Goal: Task Accomplishment & Management: Use online tool/utility

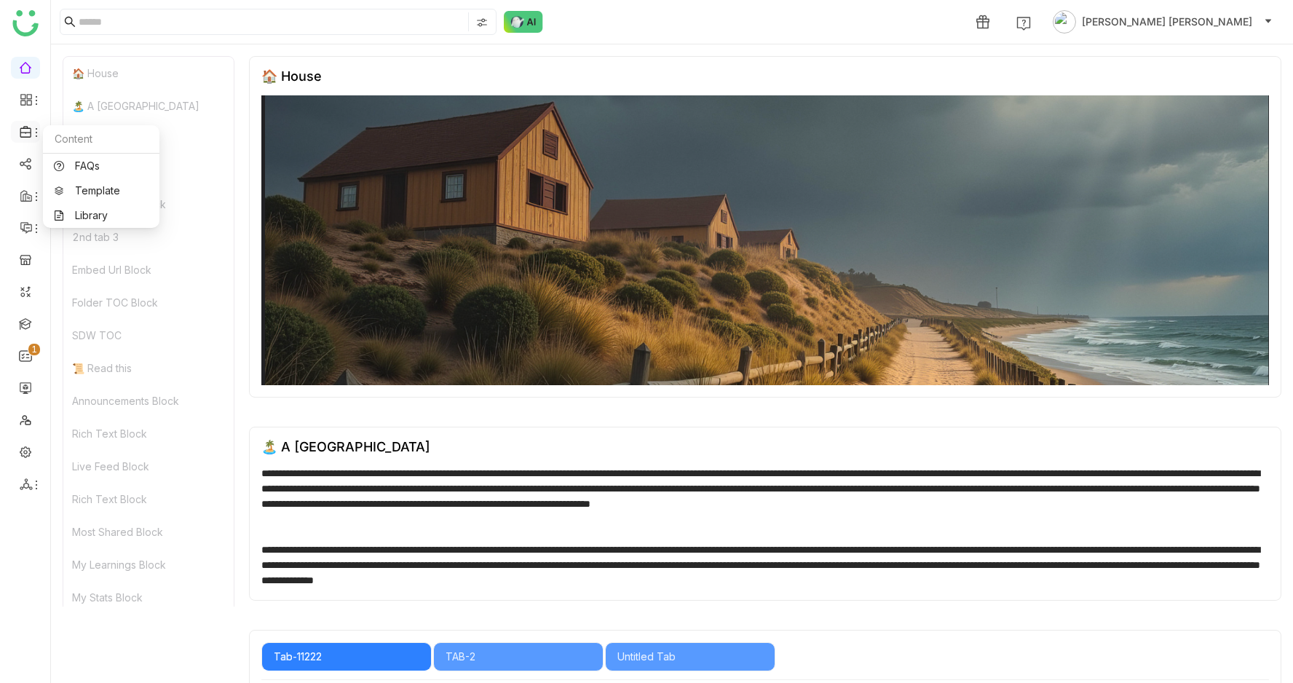
click at [28, 132] on icon at bounding box center [26, 131] width 13 height 13
click at [79, 215] on link "Library" at bounding box center [101, 215] width 95 height 10
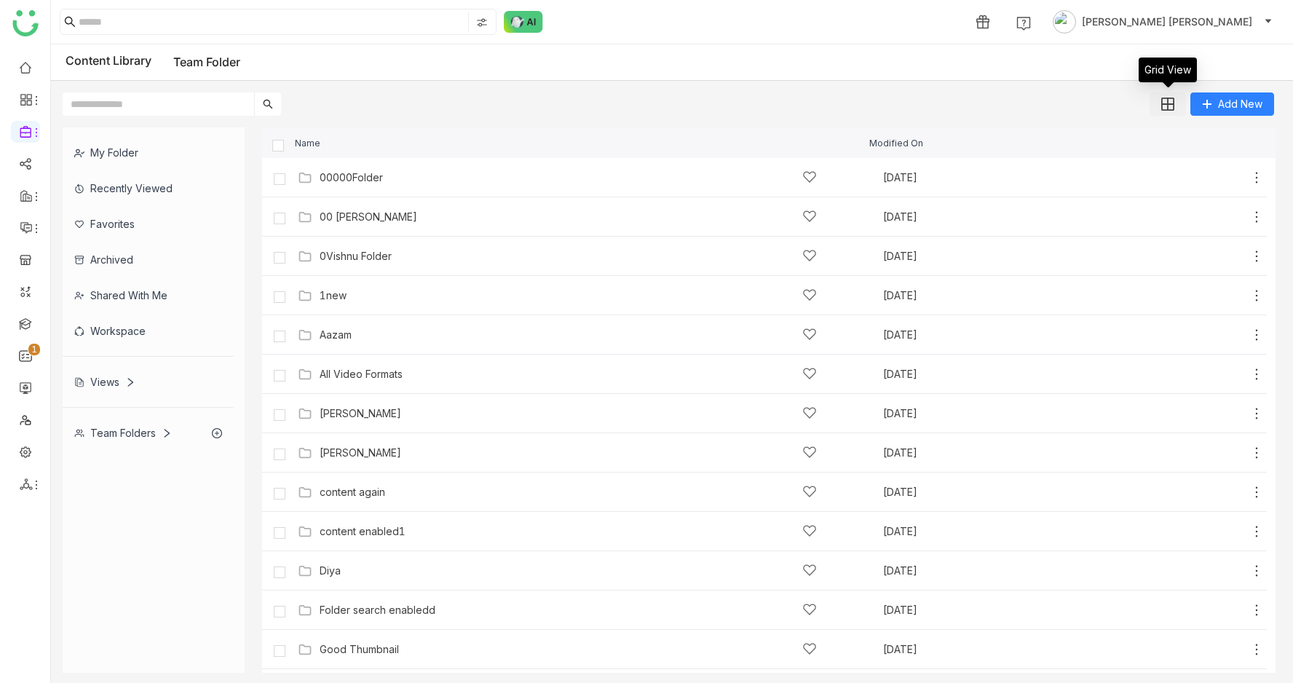
click at [1165, 93] on button at bounding box center [1167, 103] width 36 height 23
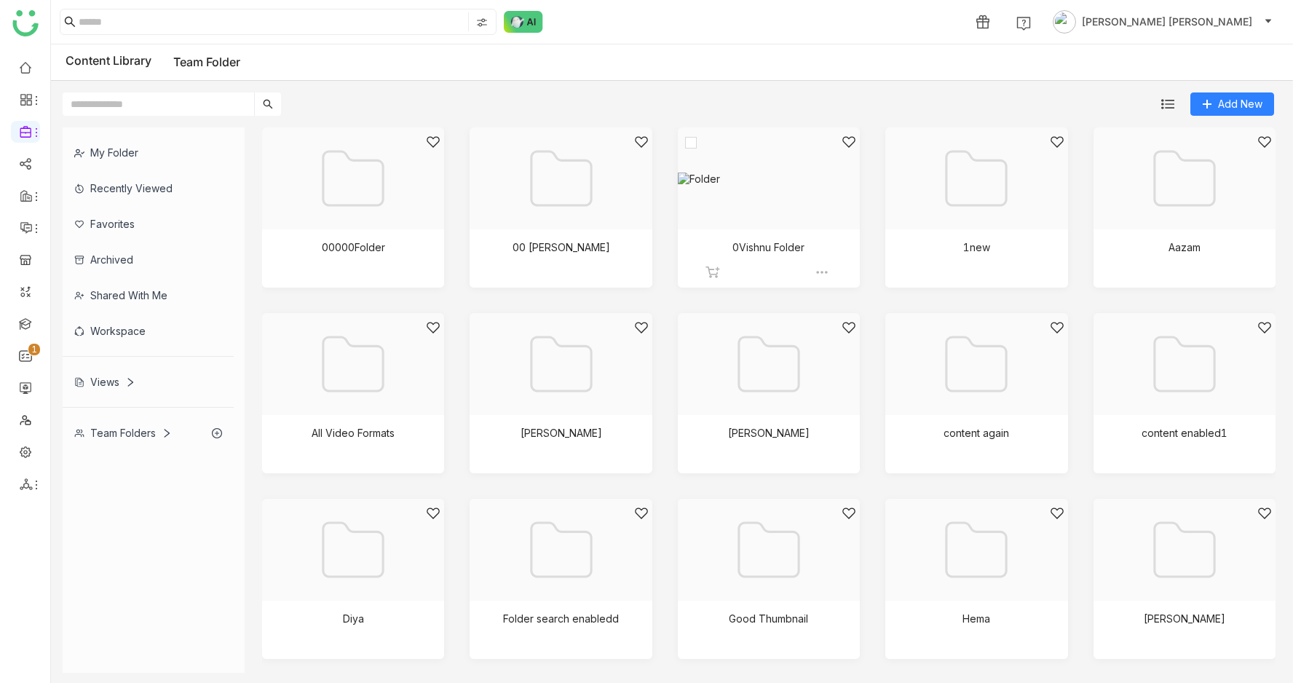
click at [737, 213] on div at bounding box center [763, 197] width 157 height 124
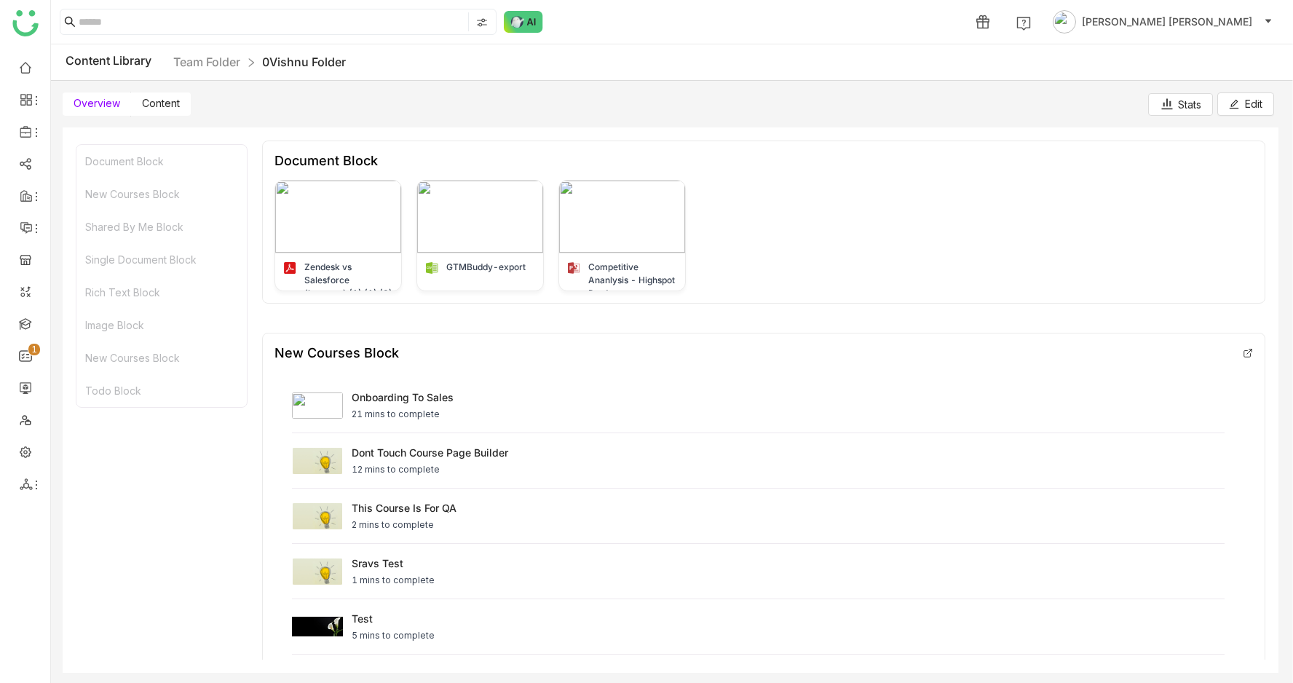
click at [157, 116] on div "My Folder Recently Viewed Favorites Archived Shared with me Workspace Views Tea…" at bounding box center [672, 400] width 1242 height 569
click at [157, 104] on span "Content" at bounding box center [161, 103] width 38 height 12
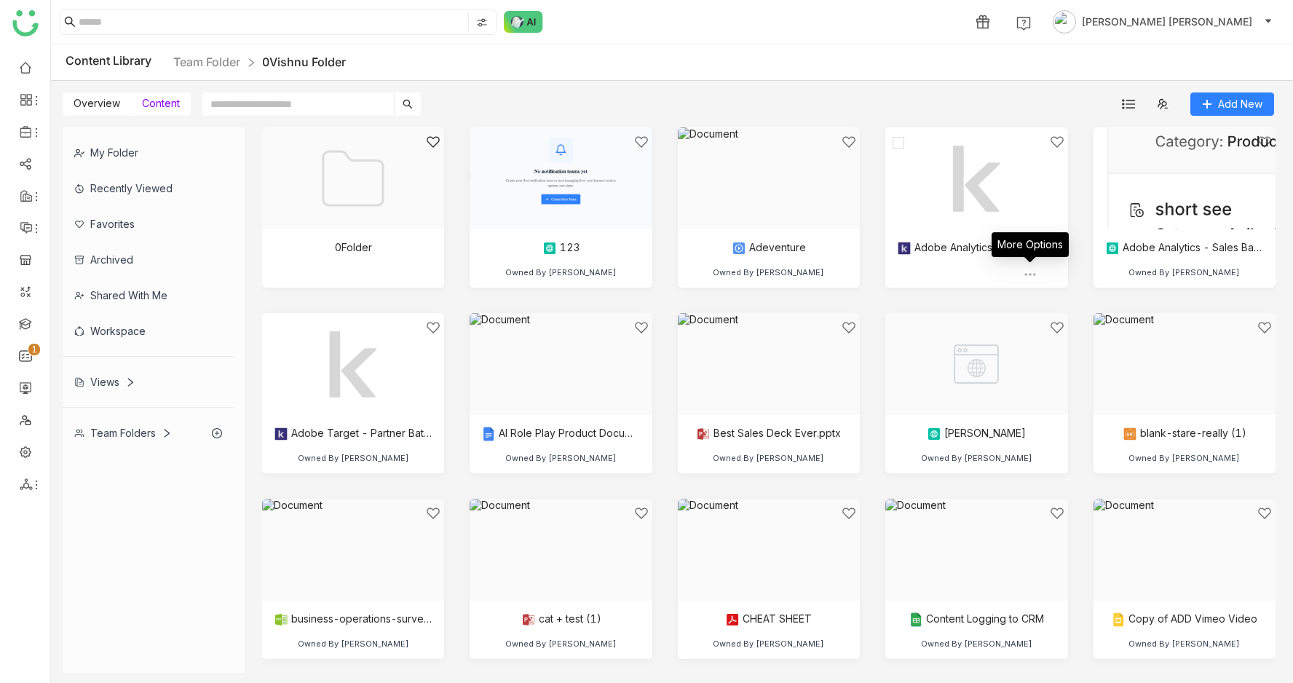
click at [1033, 275] on img at bounding box center [1030, 274] width 15 height 15
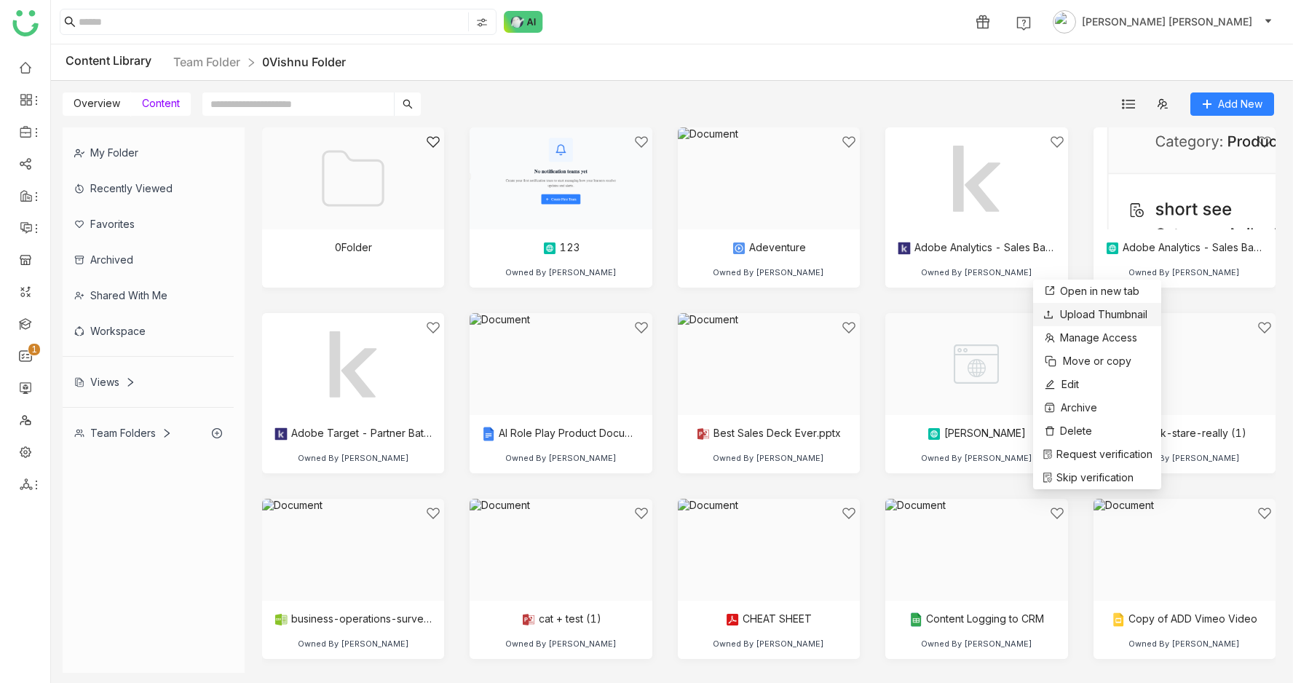
click at [1064, 325] on li "Upload Thumbnail" at bounding box center [1097, 314] width 128 height 23
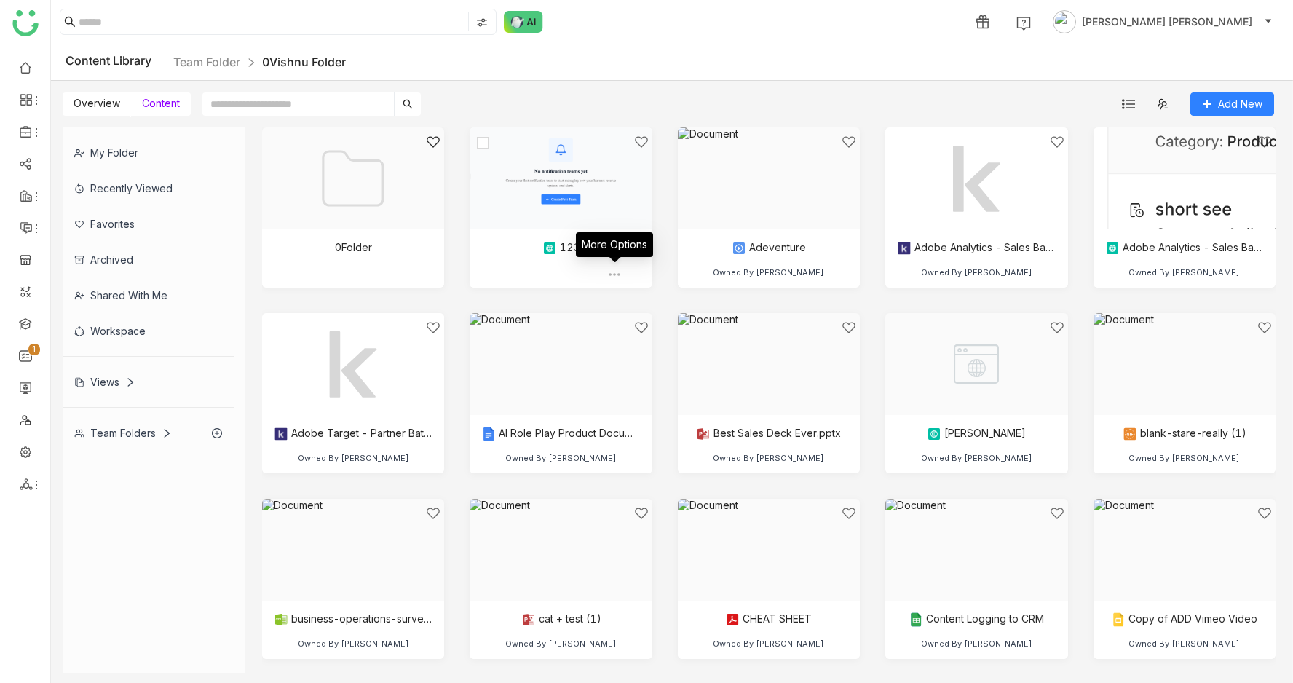
click at [607, 269] on img at bounding box center [614, 274] width 15 height 15
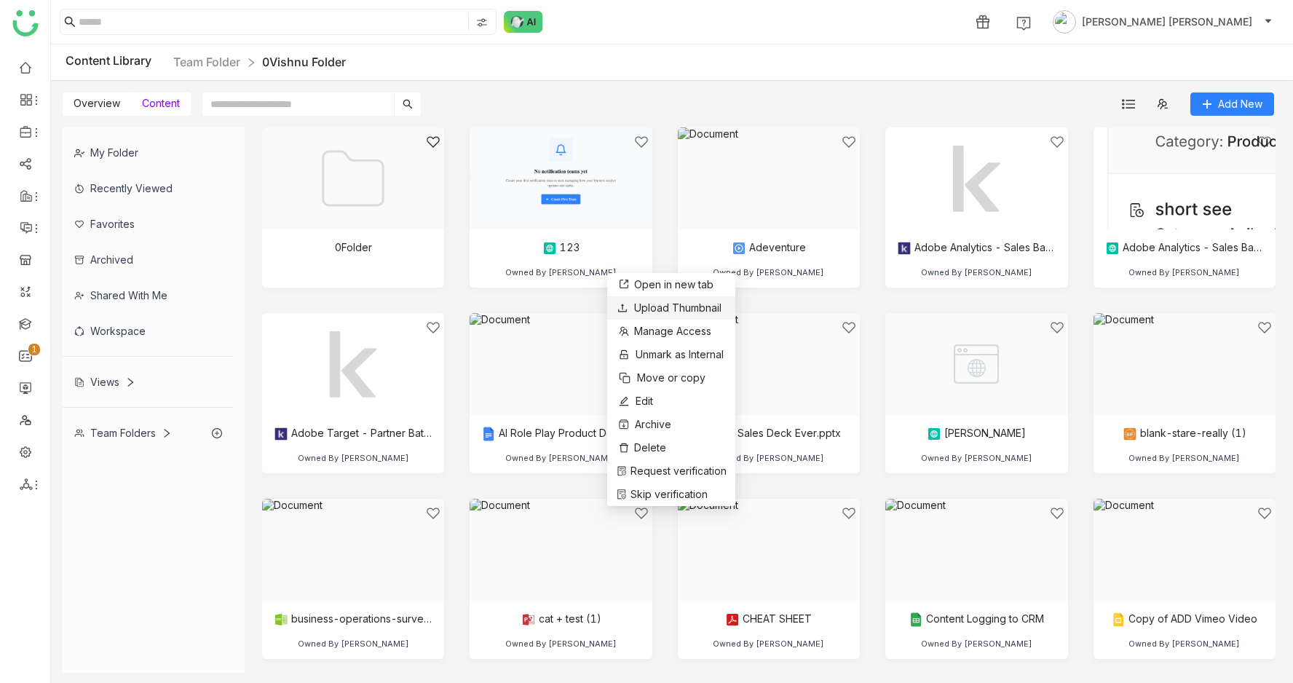
click at [634, 304] on span "Upload Thumbnail" at bounding box center [677, 307] width 87 height 12
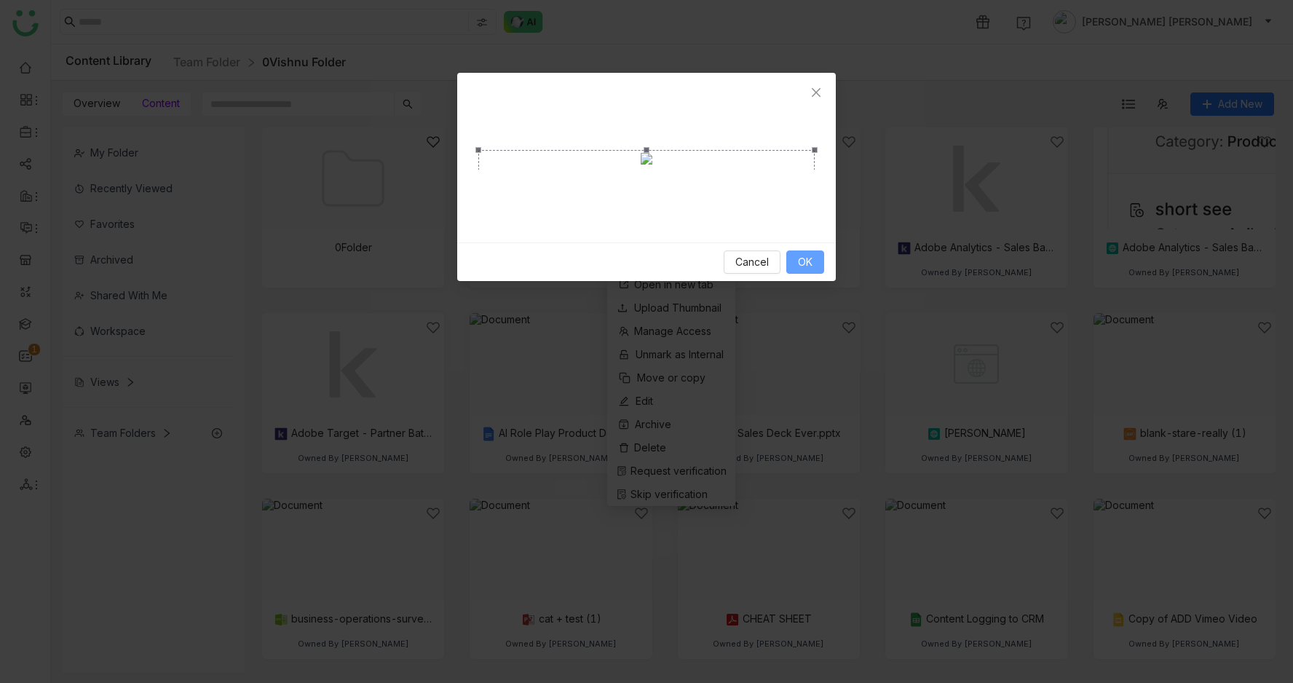
click at [816, 274] on button "OK" at bounding box center [805, 261] width 38 height 23
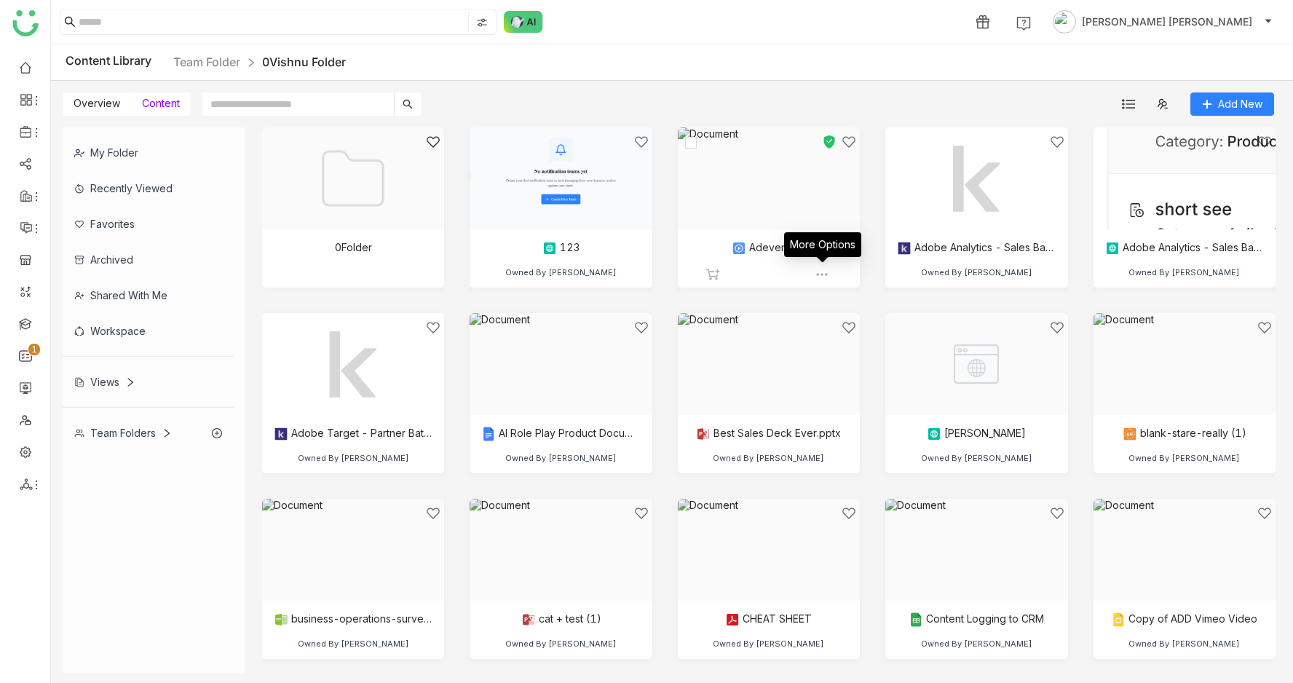
click at [820, 274] on img at bounding box center [822, 274] width 15 height 15
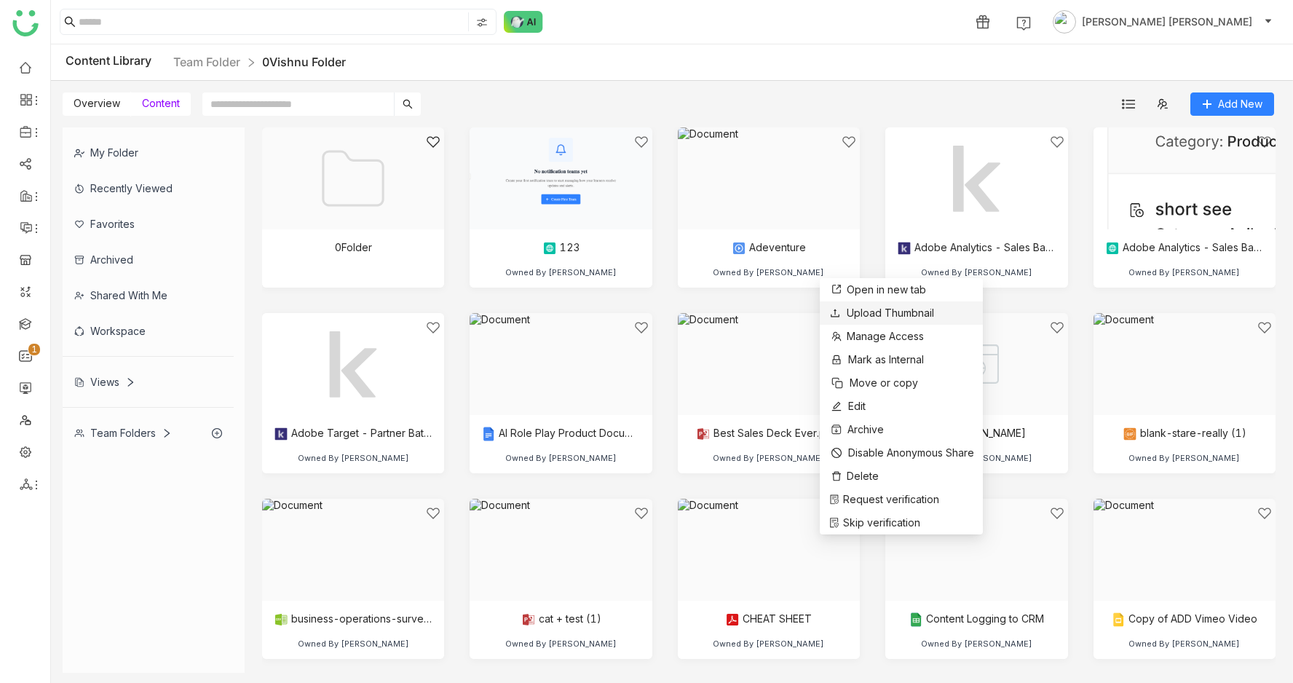
click at [838, 306] on div "Upload Thumbnail" at bounding box center [881, 313] width 106 height 16
click at [619, 275] on img at bounding box center [614, 274] width 15 height 15
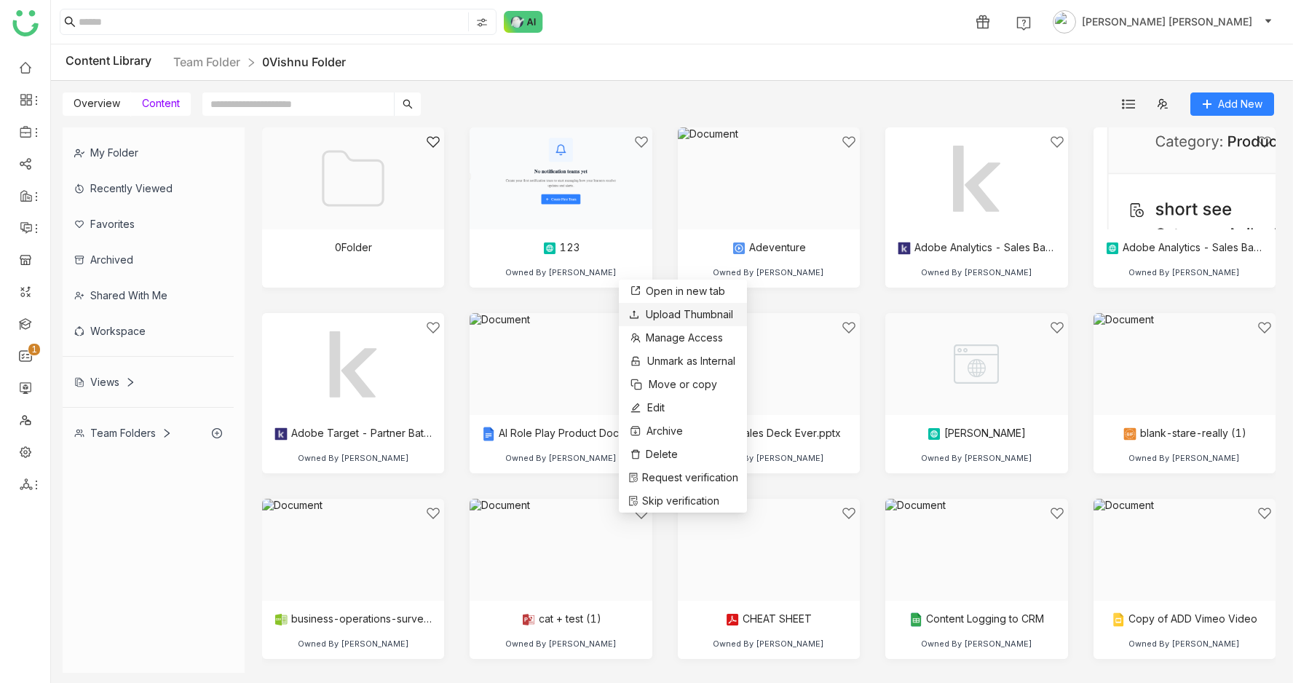
click at [647, 311] on span "Upload Thumbnail" at bounding box center [689, 314] width 87 height 12
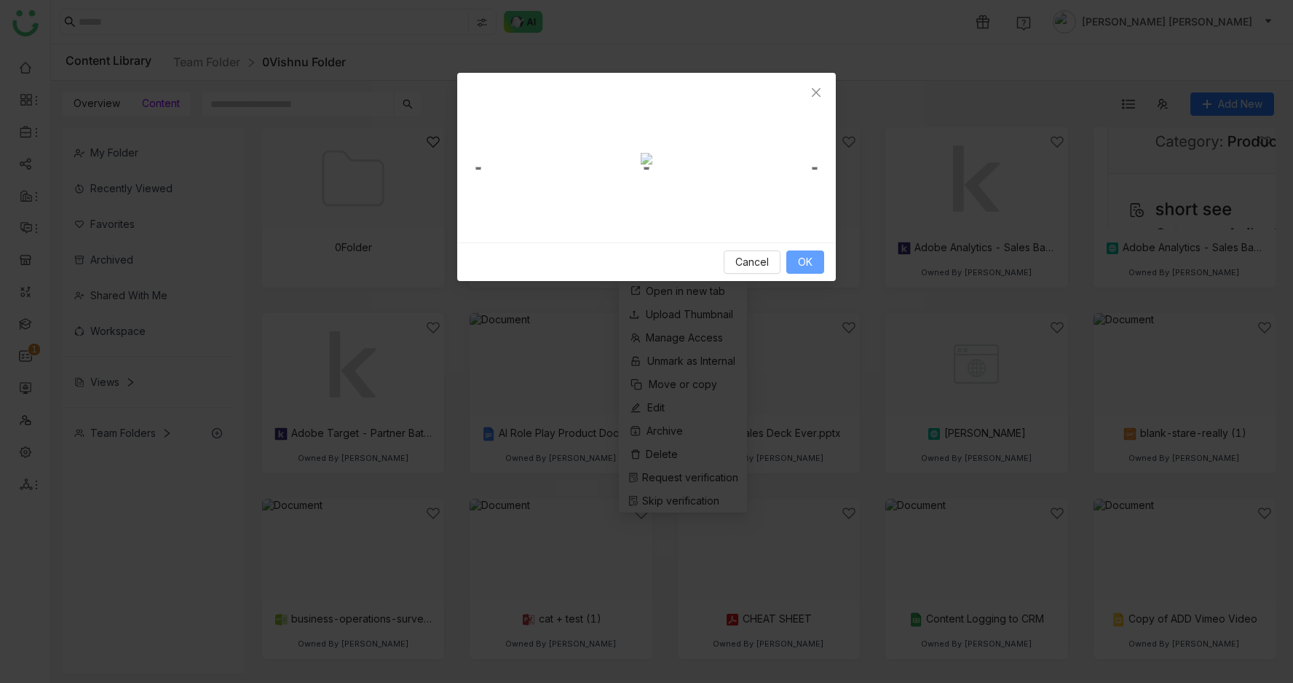
click at [818, 274] on button "OK" at bounding box center [805, 261] width 38 height 23
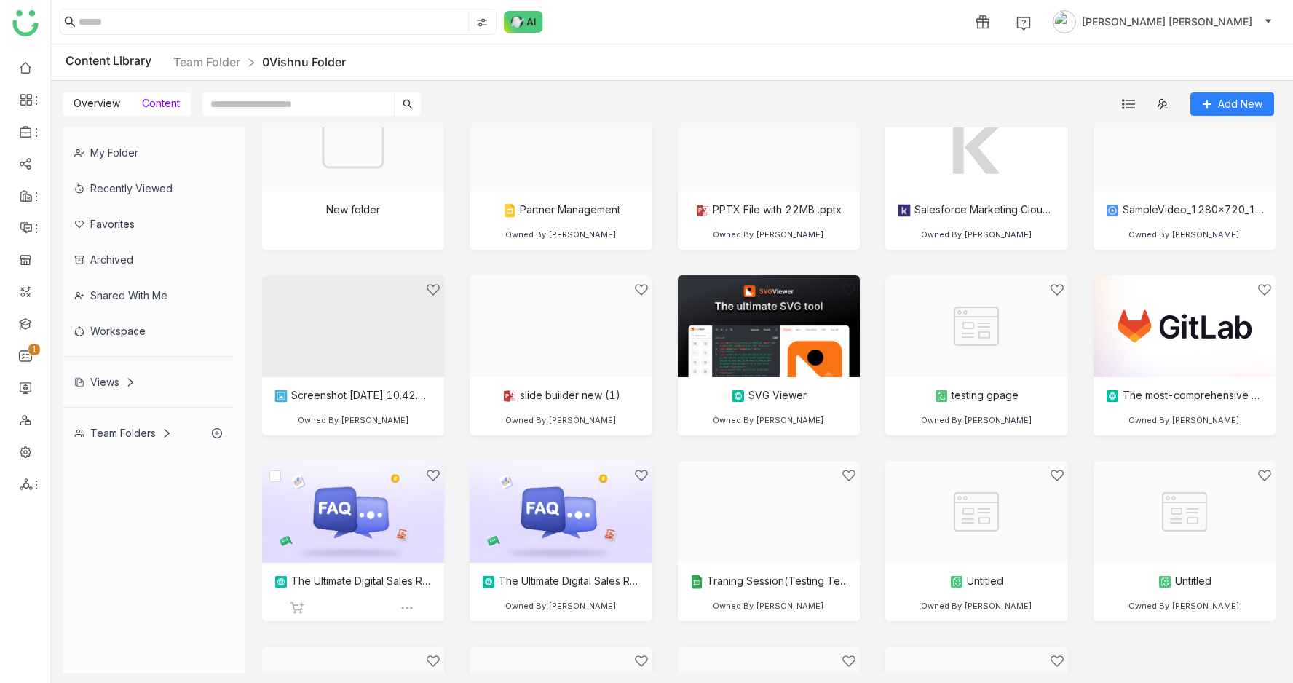
scroll to position [1493, 0]
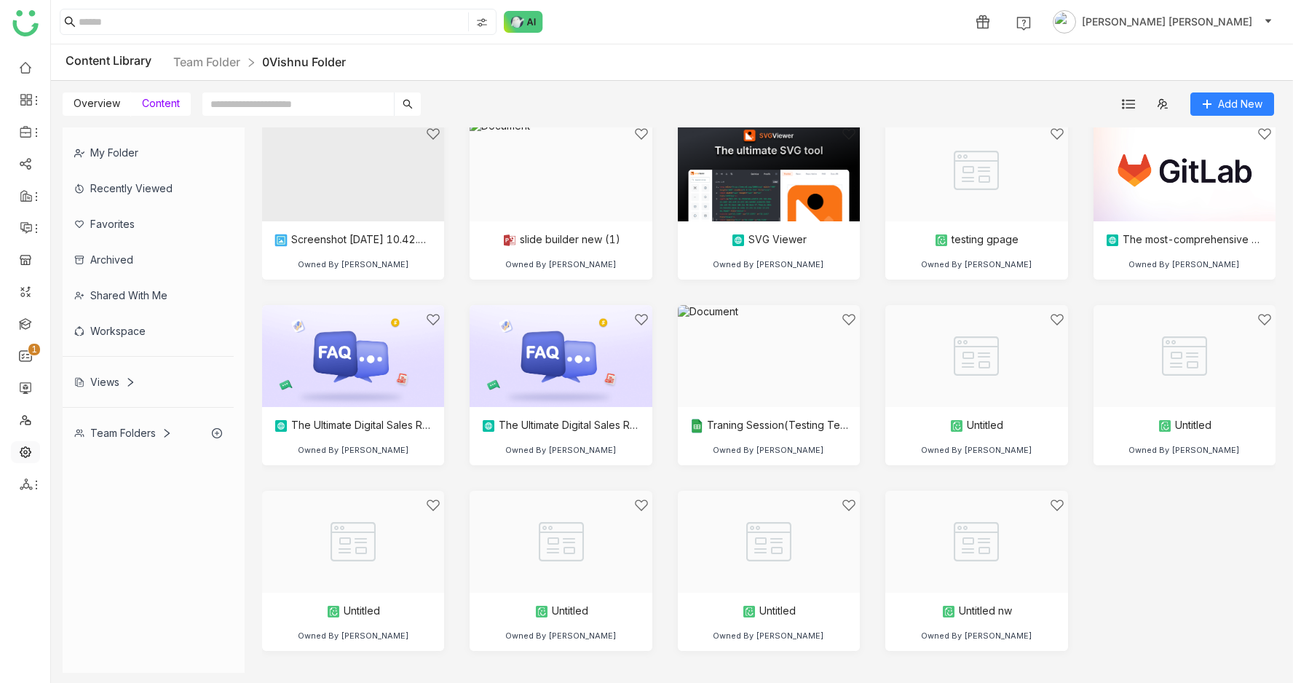
click at [19, 447] on link at bounding box center [25, 451] width 13 height 12
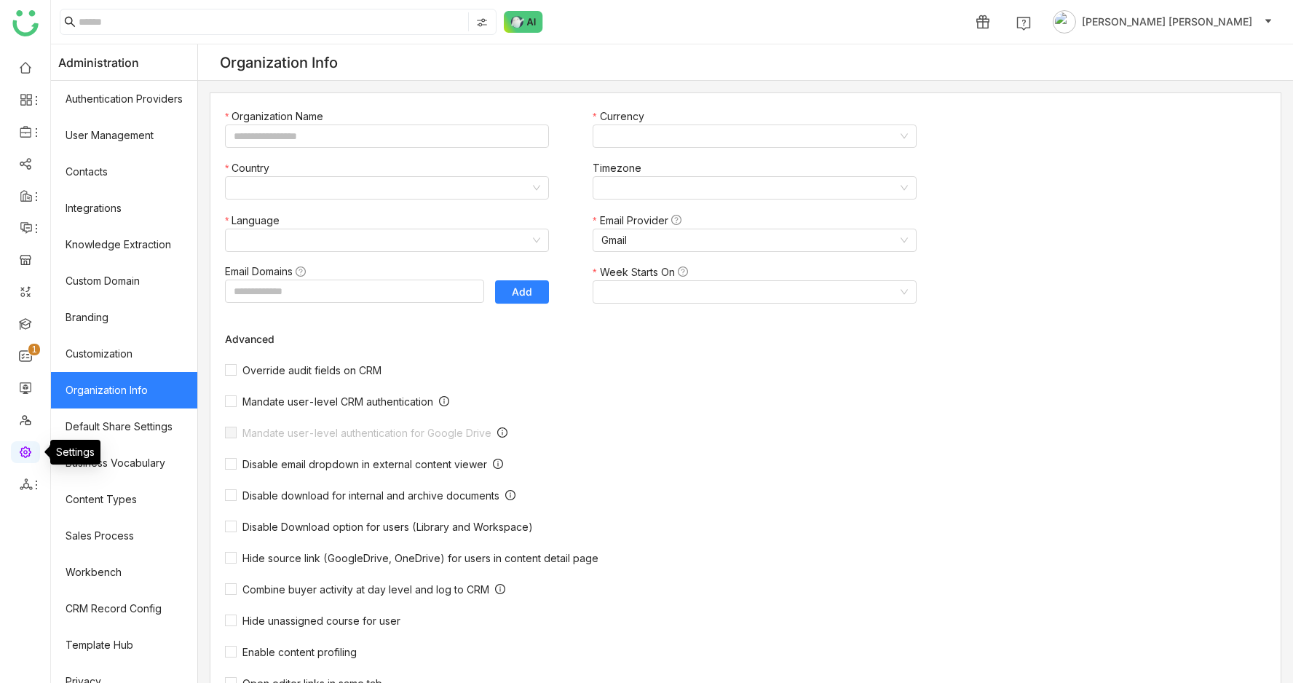
type input "*******"
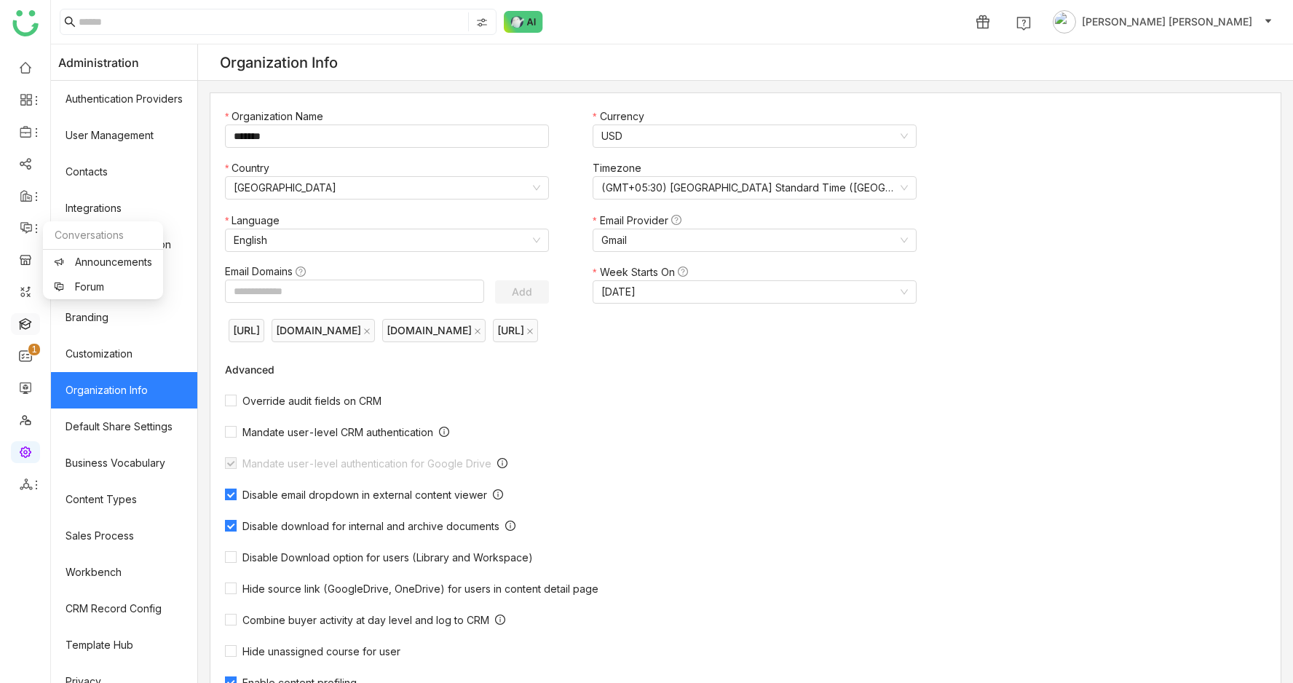
click at [25, 329] on link at bounding box center [25, 323] width 13 height 12
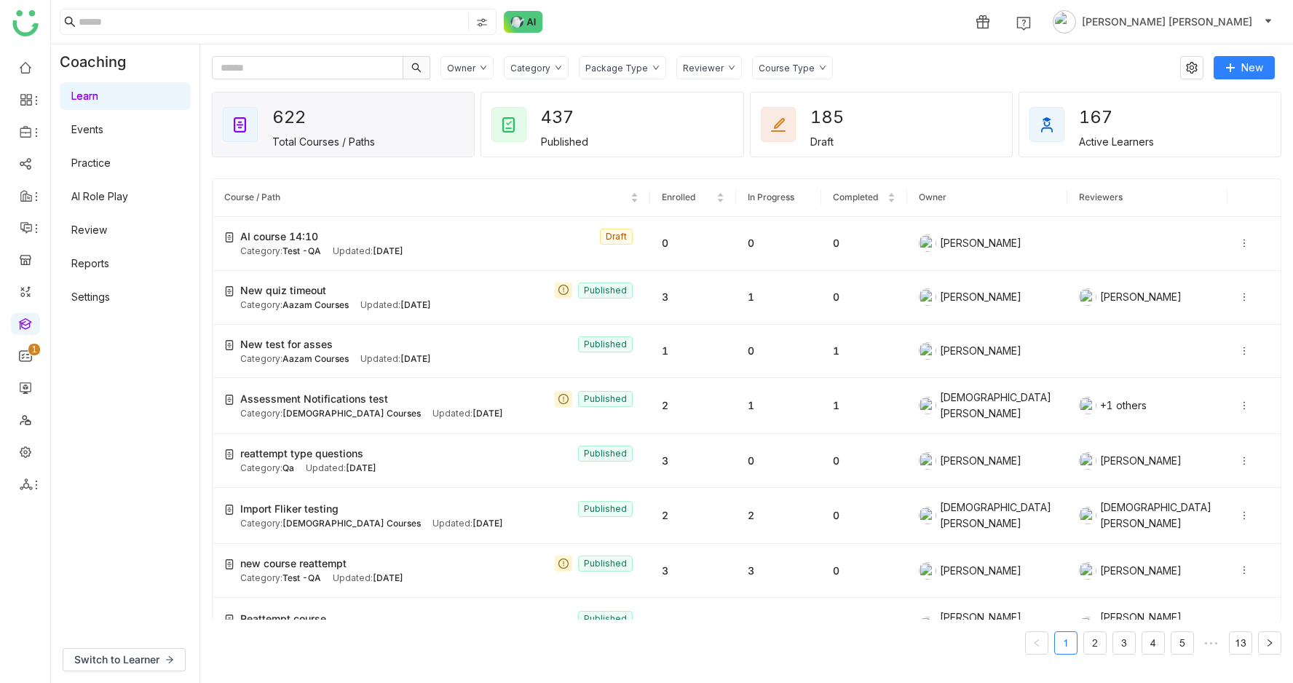
click at [89, 296] on link "Settings" at bounding box center [90, 296] width 39 height 12
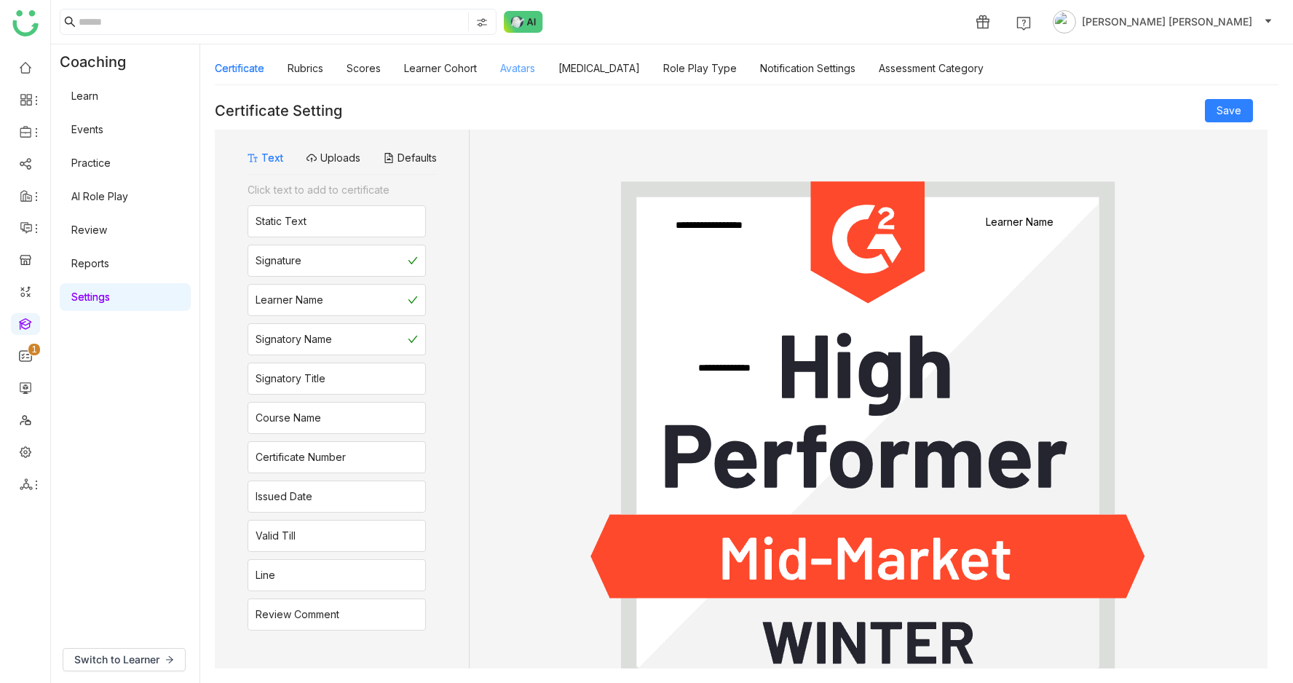
click at [521, 71] on link "Avatars" at bounding box center [517, 68] width 35 height 12
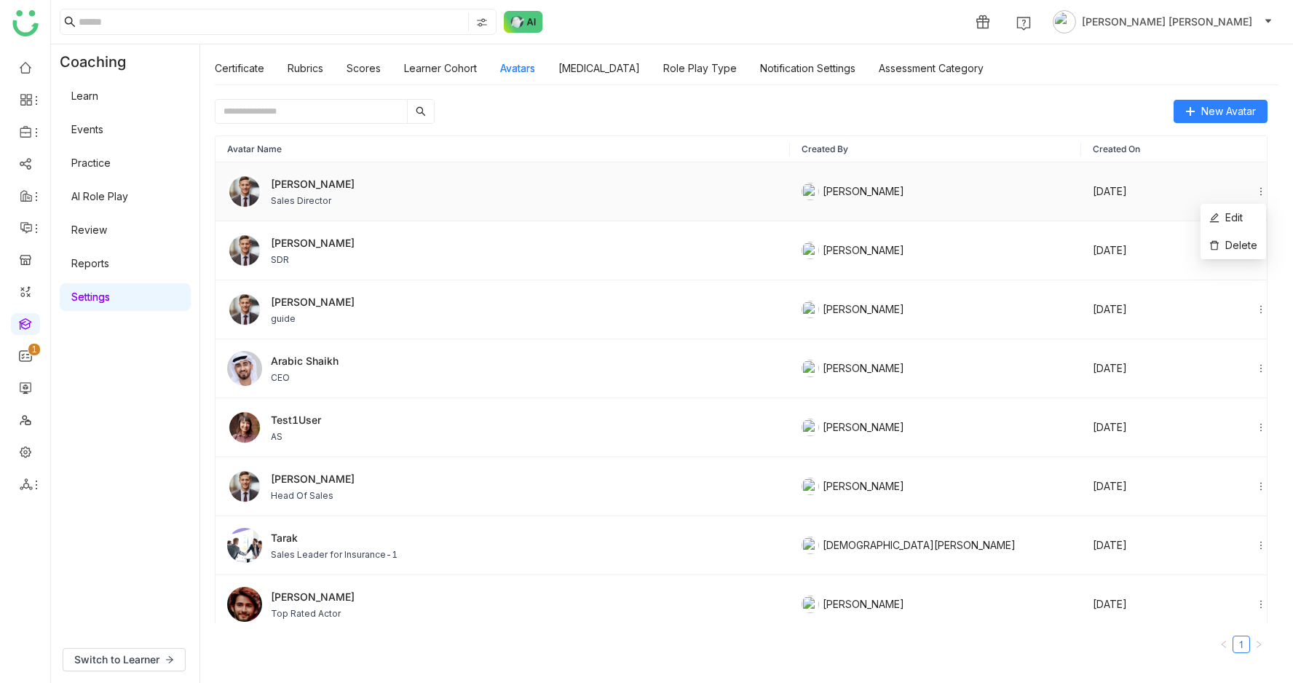
click at [1263, 188] on icon at bounding box center [1261, 191] width 10 height 10
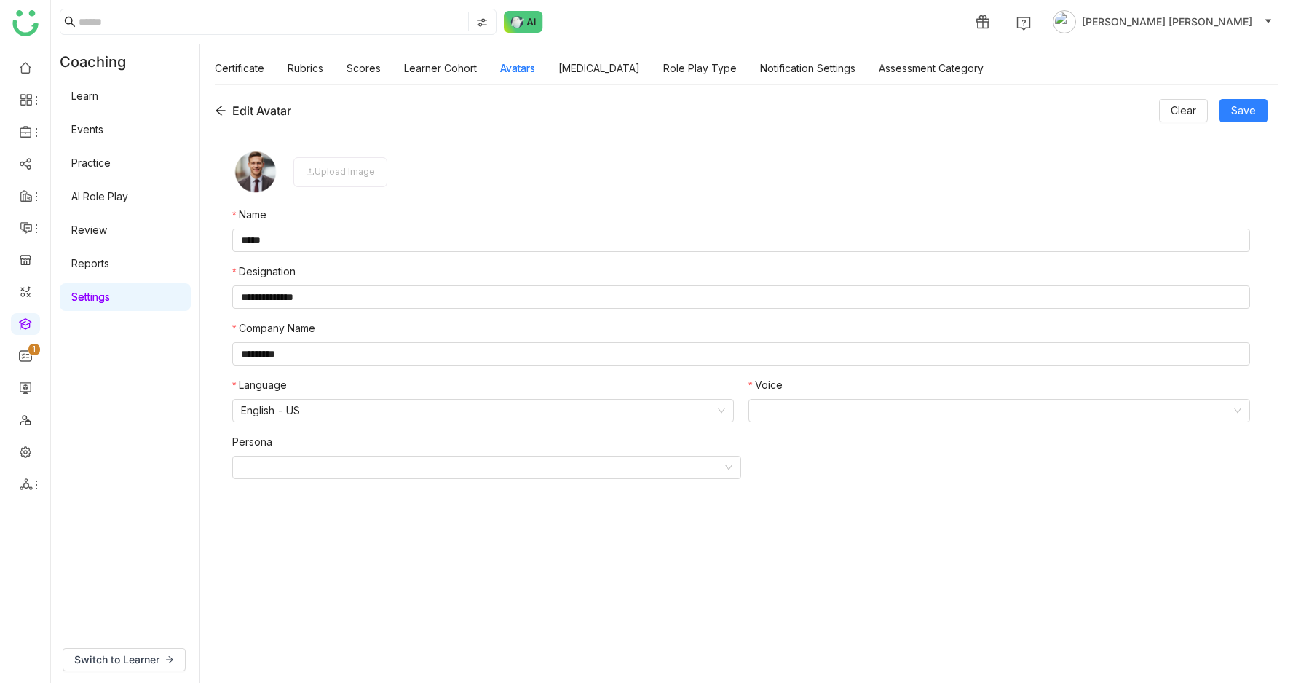
click at [358, 177] on div "Upload Image" at bounding box center [340, 172] width 94 height 30
click at [223, 114] on icon at bounding box center [221, 111] width 12 height 12
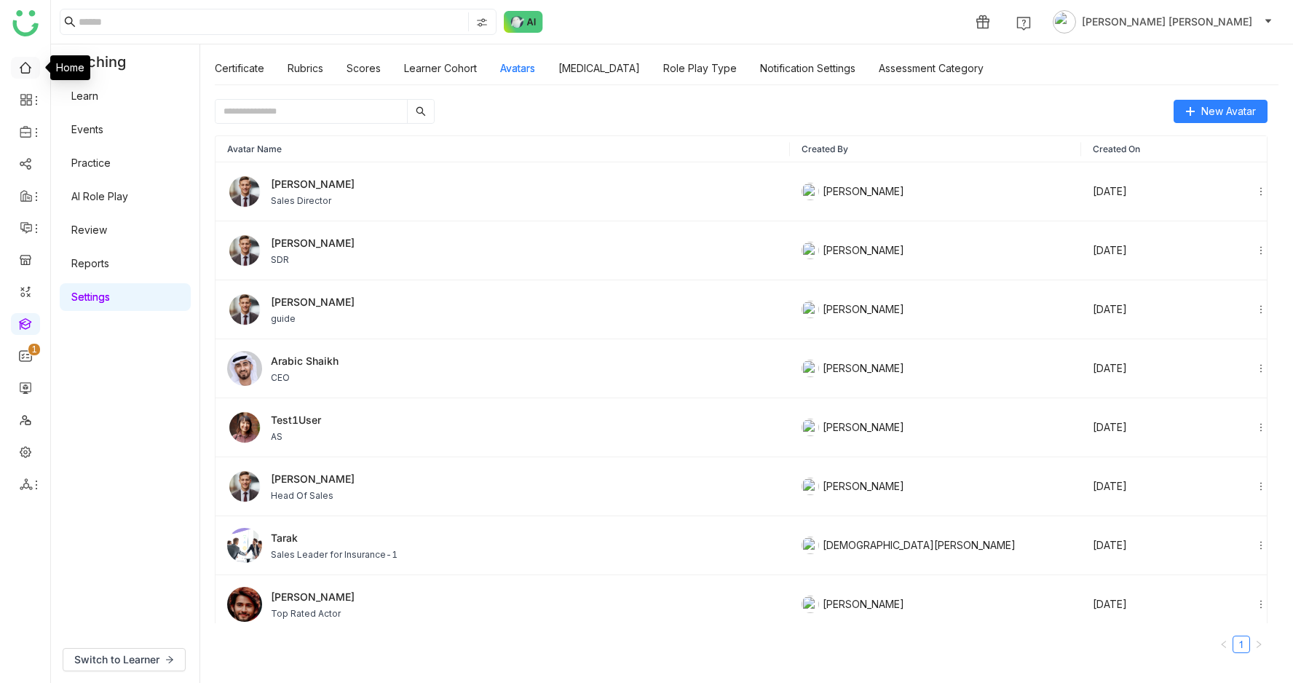
click at [29, 70] on link at bounding box center [25, 66] width 13 height 12
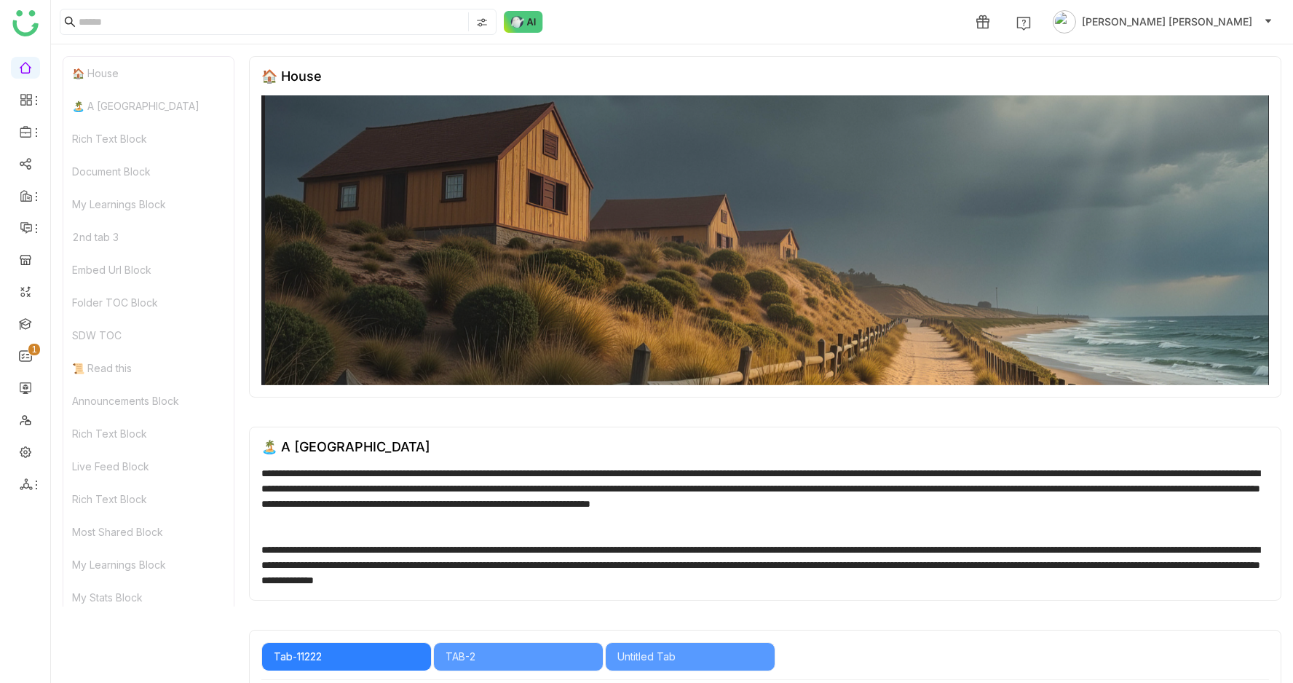
click at [98, 328] on div "SDW TOC" at bounding box center [148, 335] width 170 height 33
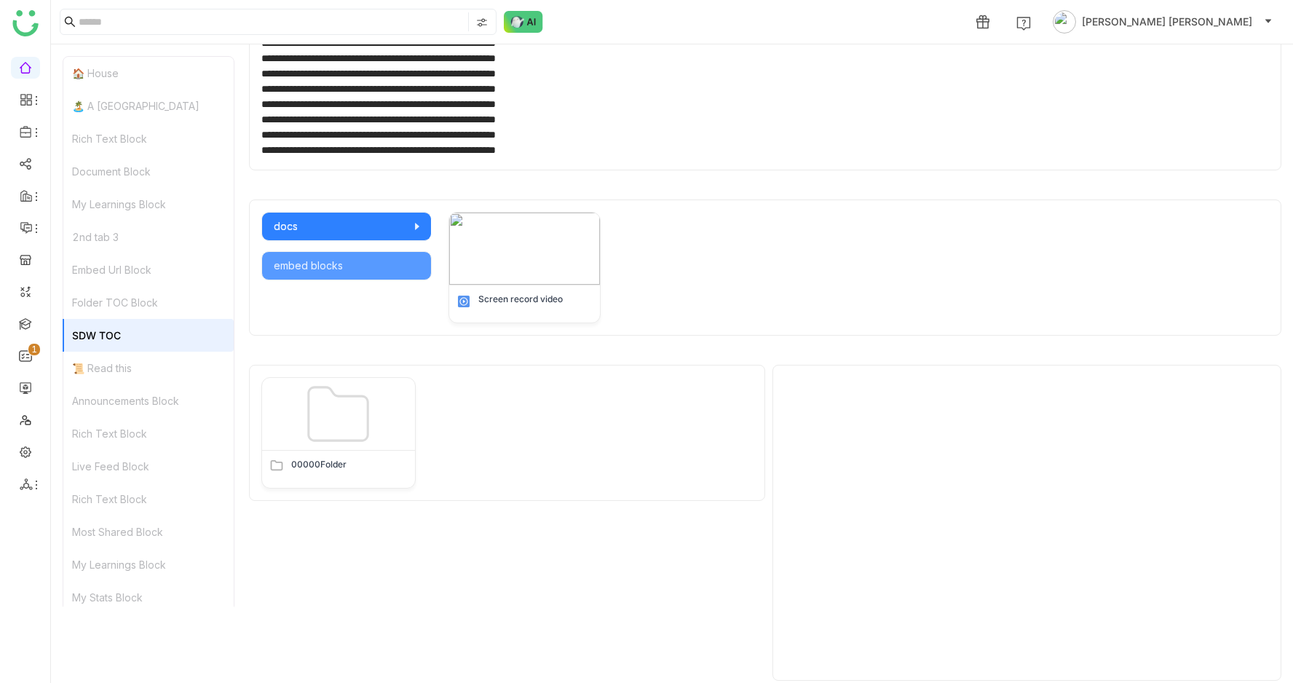
scroll to position [685, 0]
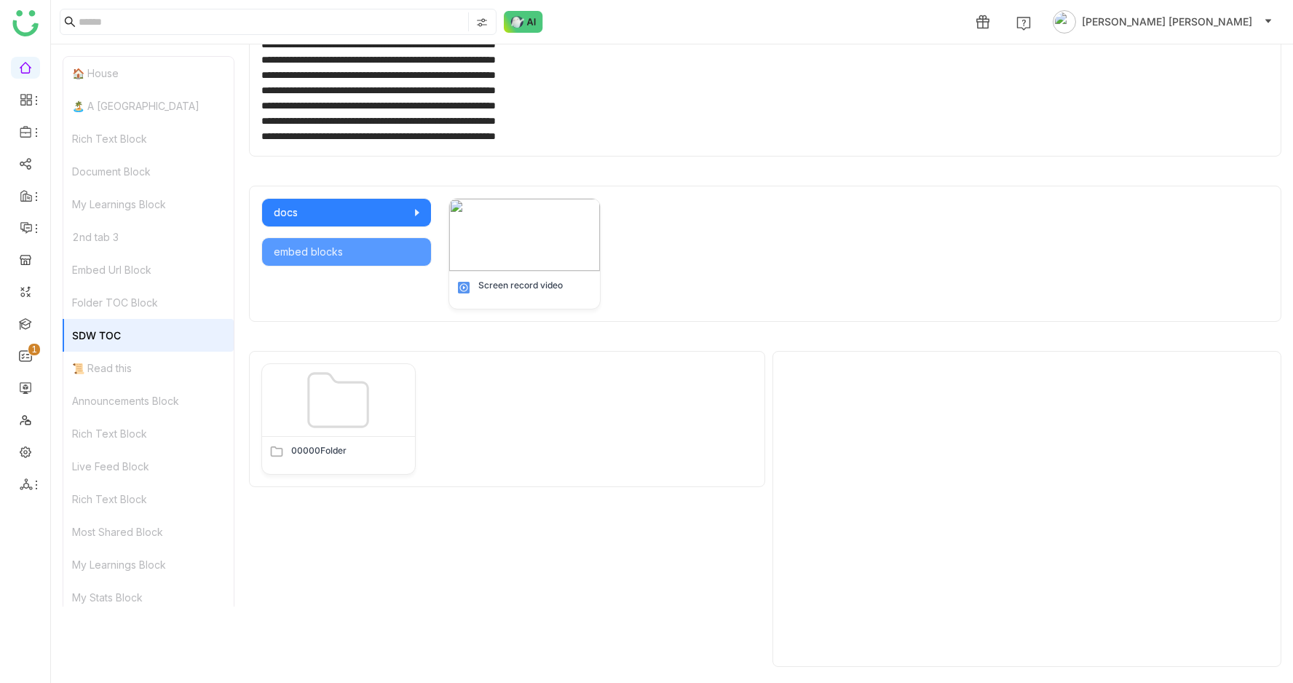
click at [87, 369] on div "📜 Read this" at bounding box center [148, 368] width 170 height 33
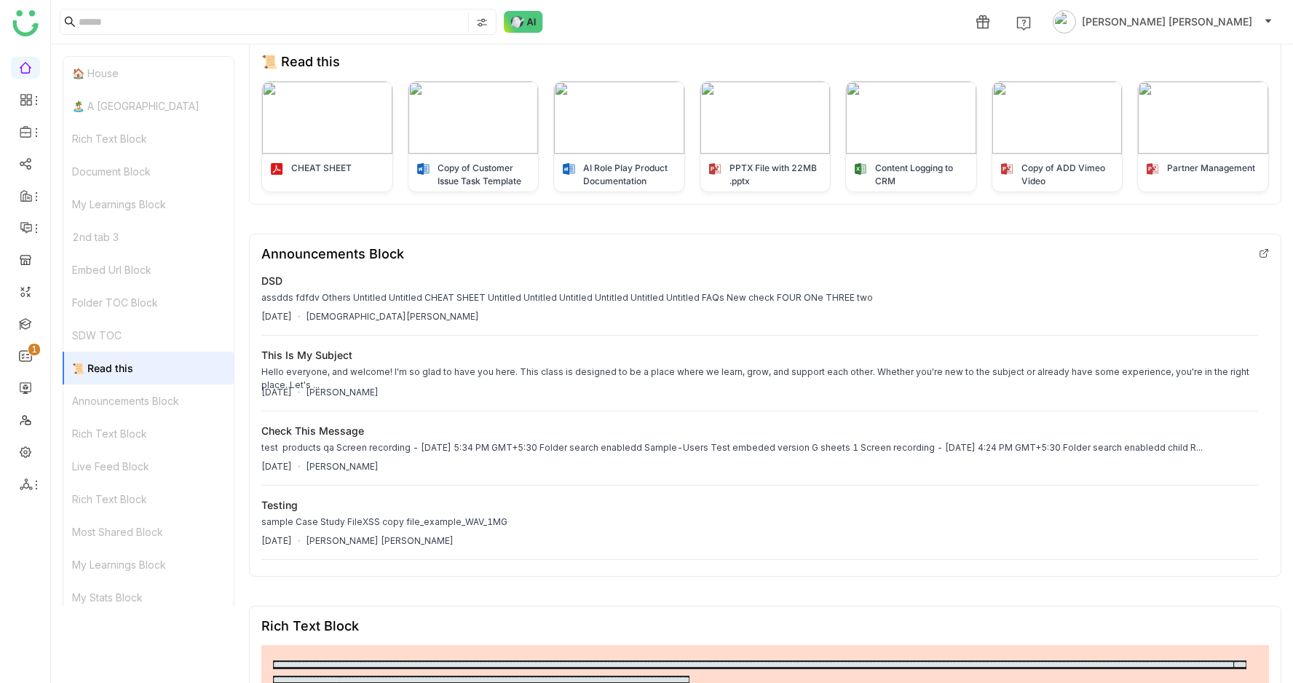
scroll to position [760, 0]
click at [113, 587] on div "Rich Text Block" at bounding box center [148, 590] width 170 height 33
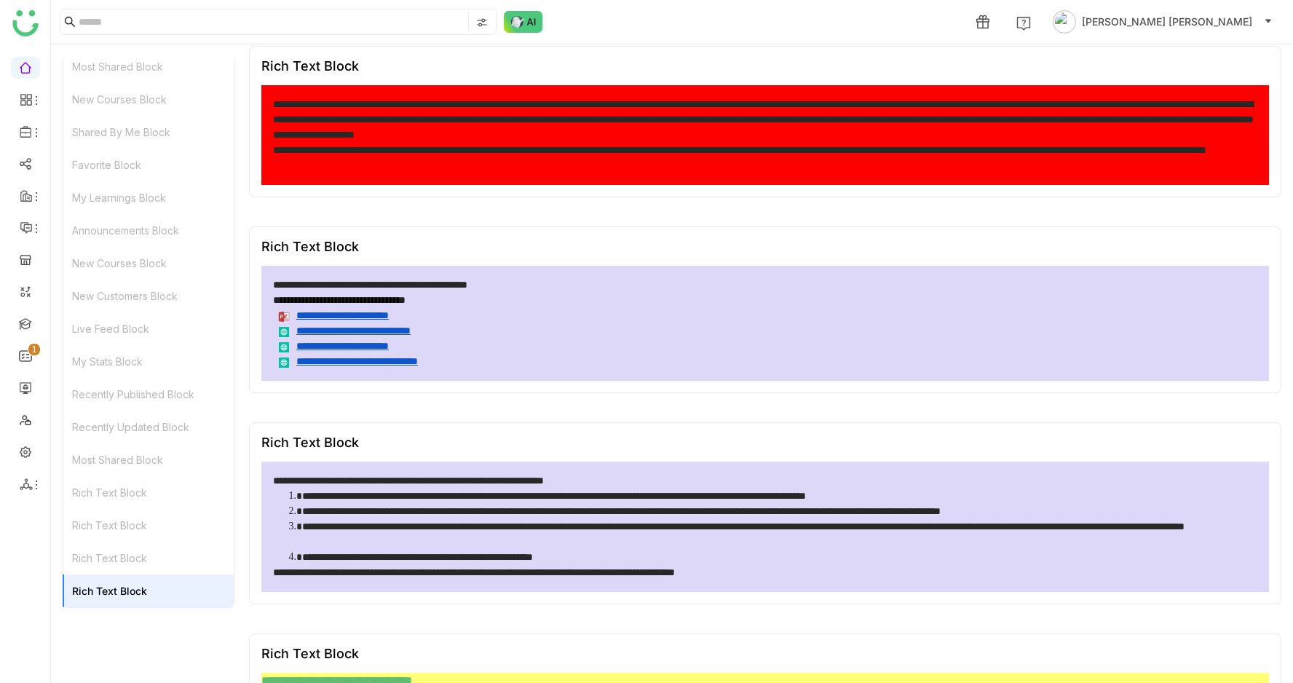
scroll to position [7217, 0]
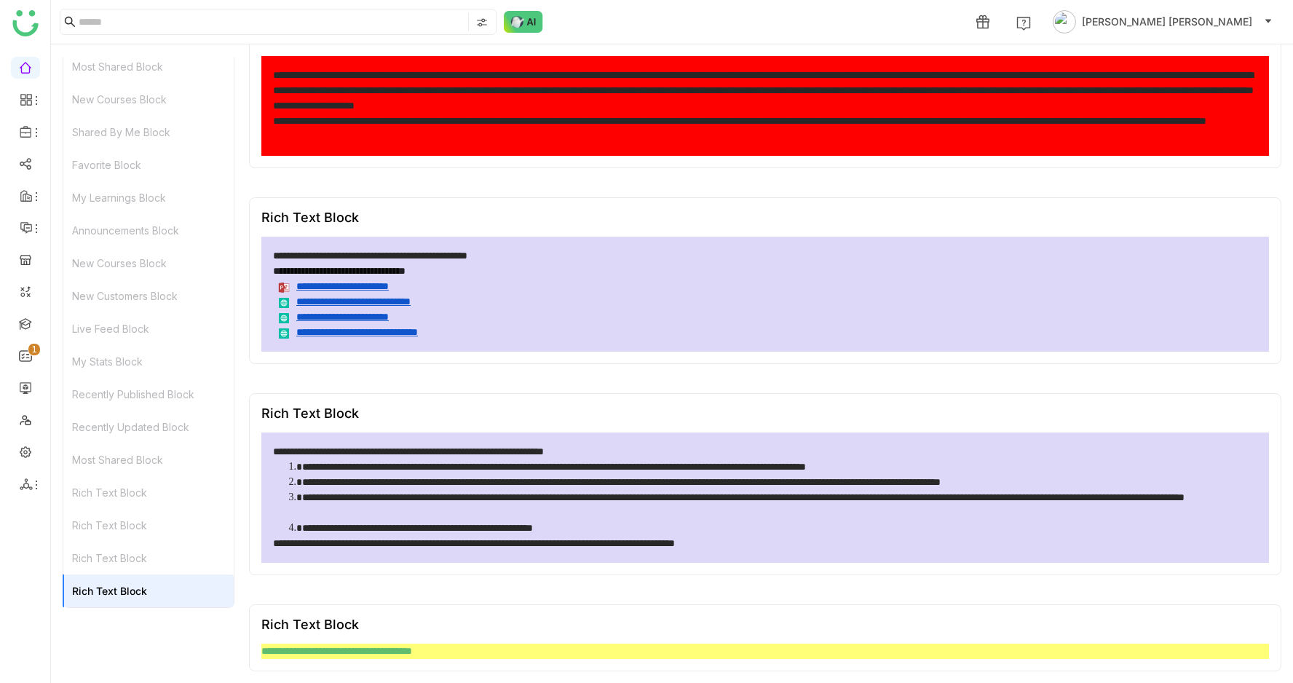
click at [98, 71] on div "Most Shared Block" at bounding box center [148, 66] width 170 height 33
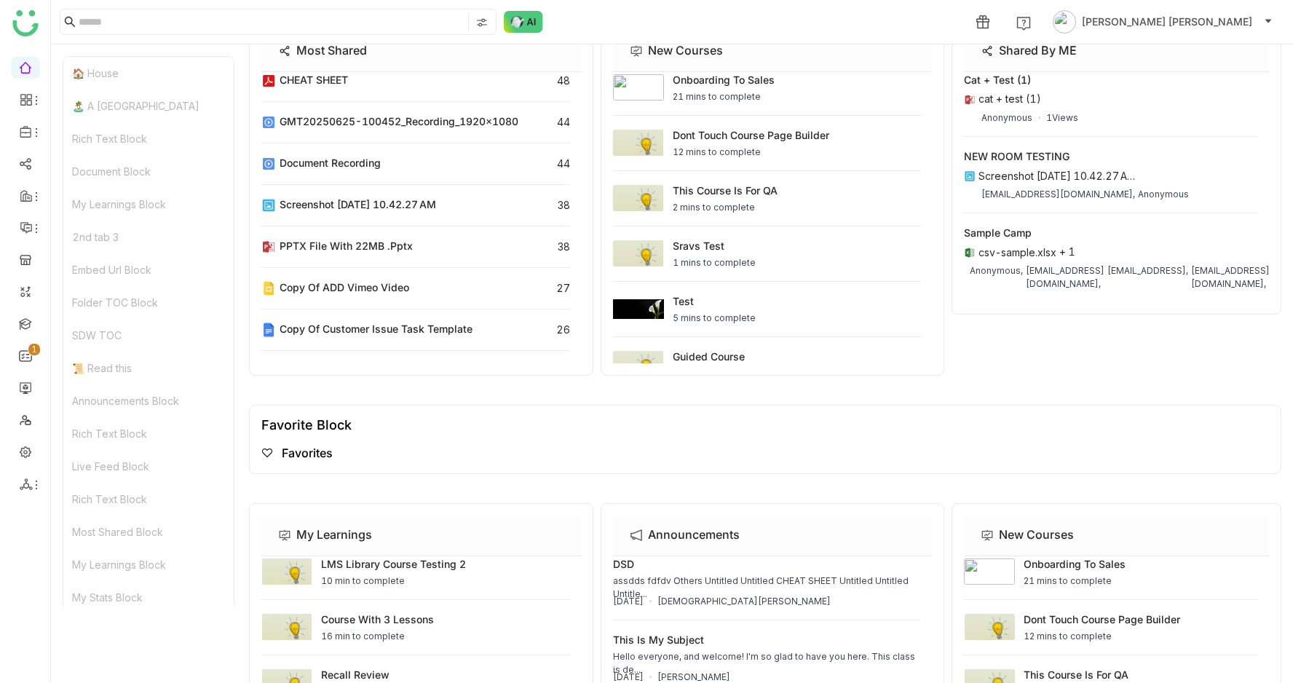
click at [93, 231] on div "2nd tab 3" at bounding box center [148, 237] width 170 height 33
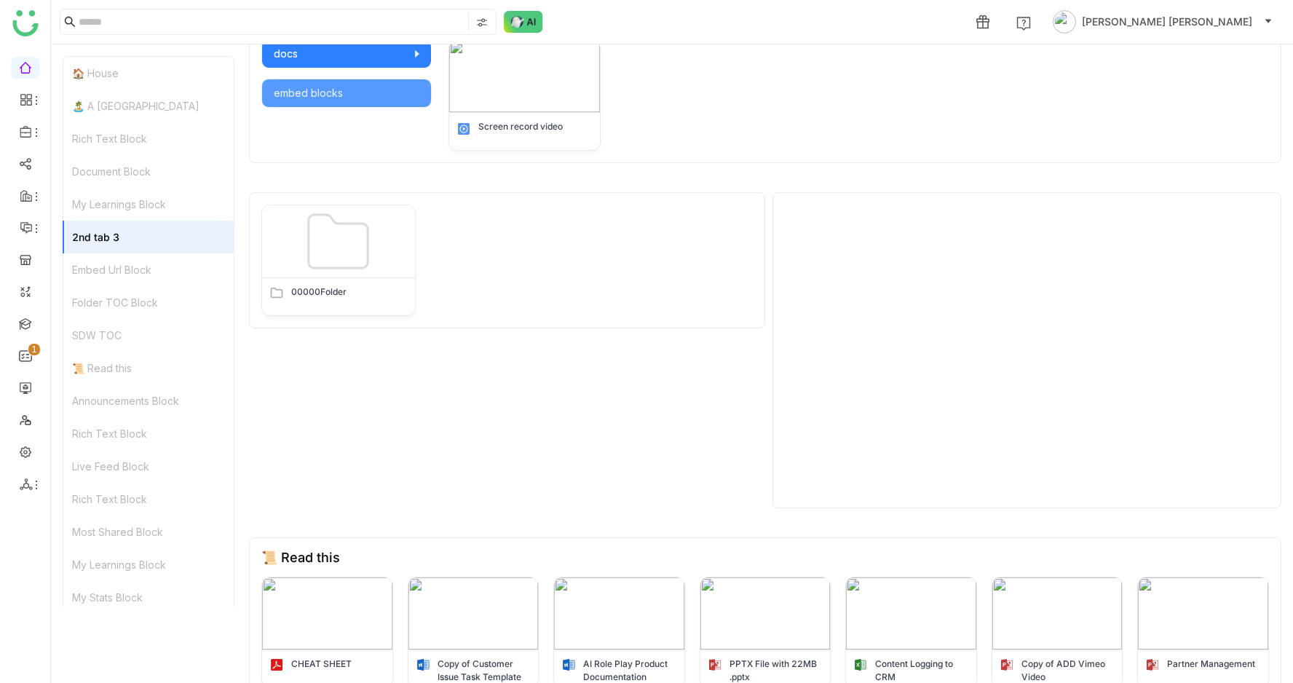
scroll to position [842, 0]
click at [97, 133] on div "Rich Text Block" at bounding box center [148, 138] width 170 height 33
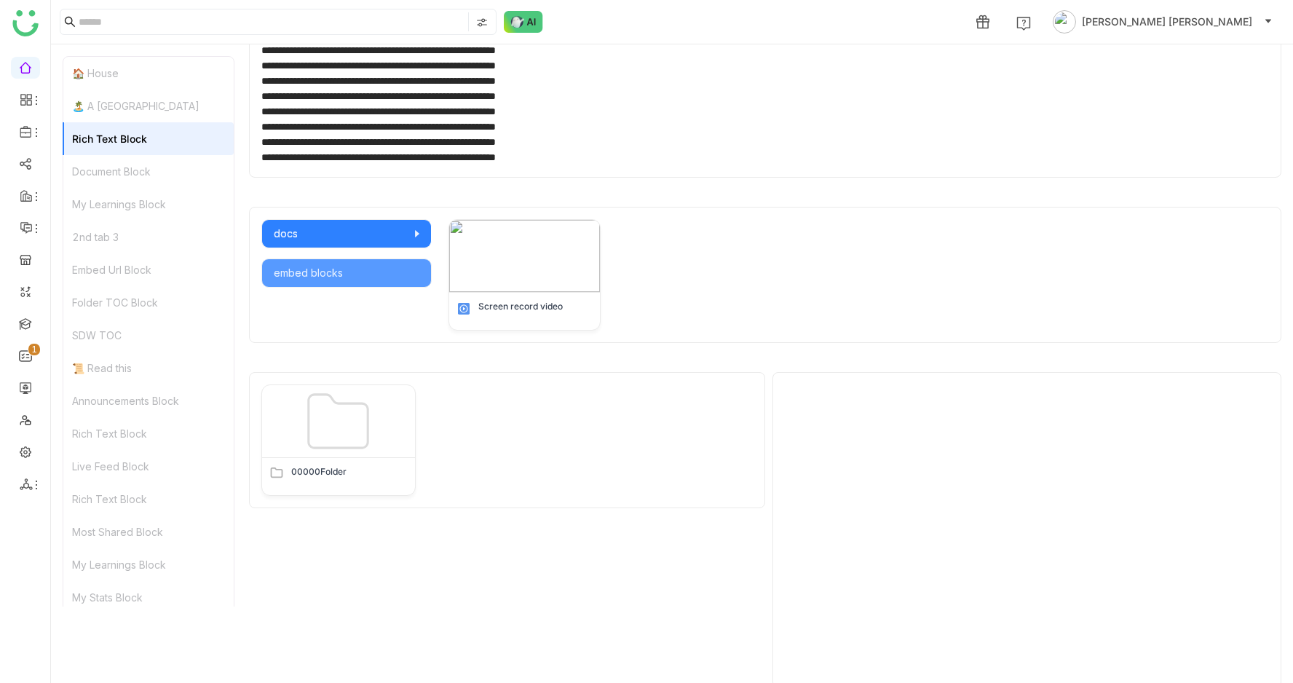
scroll to position [650, 0]
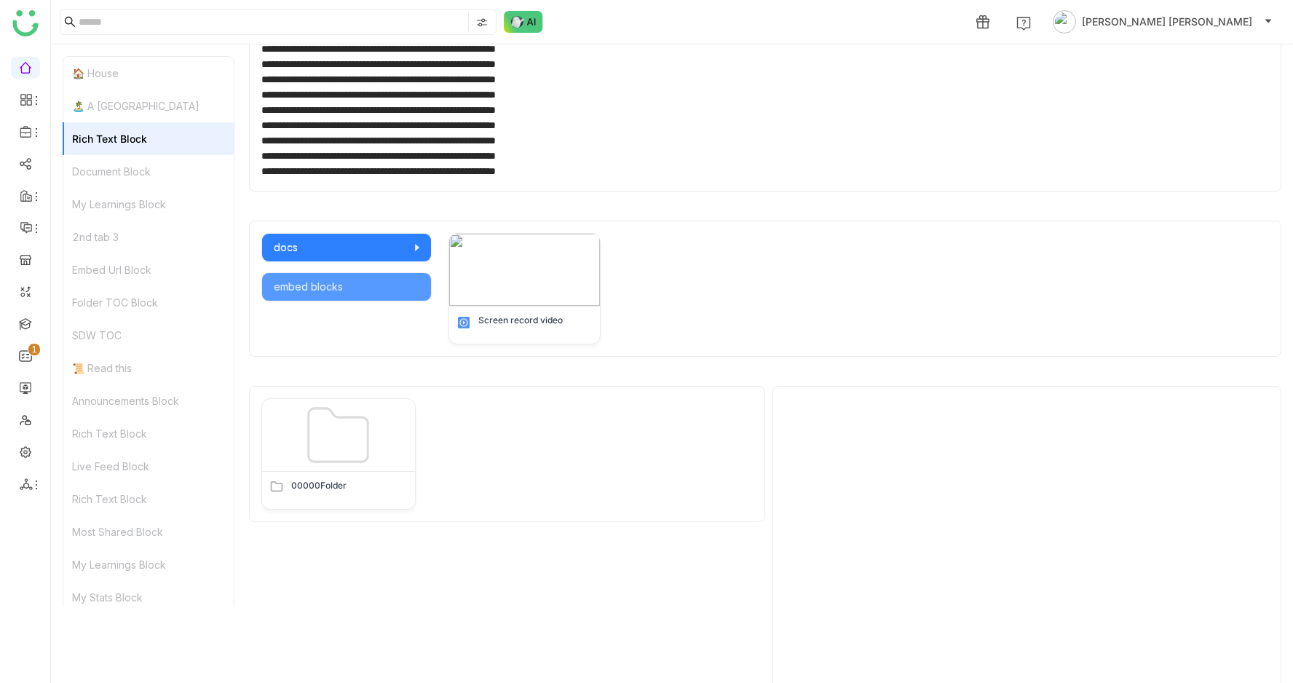
click at [103, 179] on div "Document Block" at bounding box center [148, 171] width 170 height 33
click at [106, 197] on div "My Learnings Block" at bounding box center [148, 204] width 170 height 33
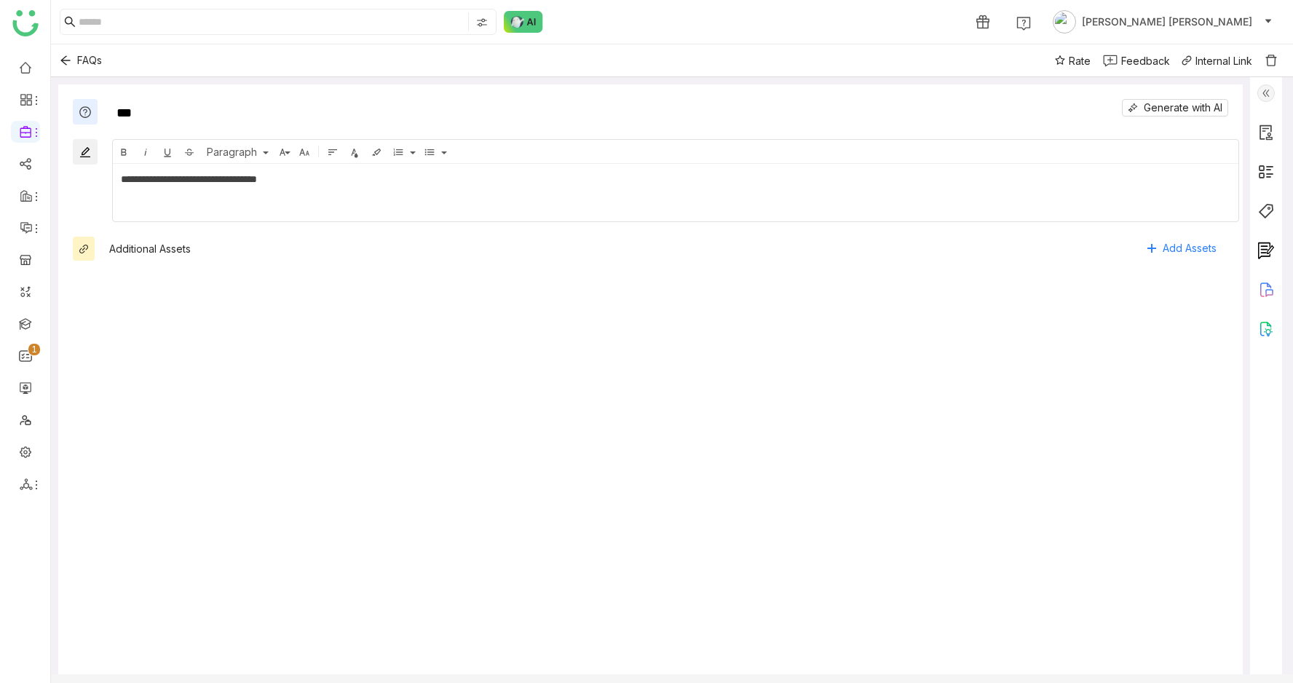
click at [406, 172] on div "**********" at bounding box center [675, 179] width 1109 height 16
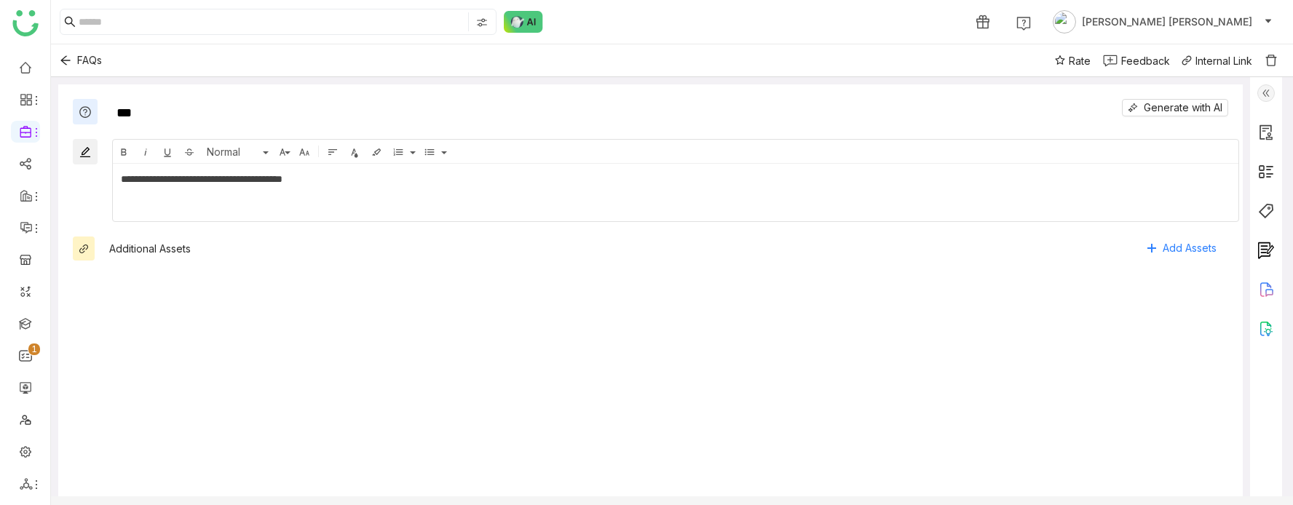
click at [333, 191] on div "**********" at bounding box center [675, 193] width 1125 height 44
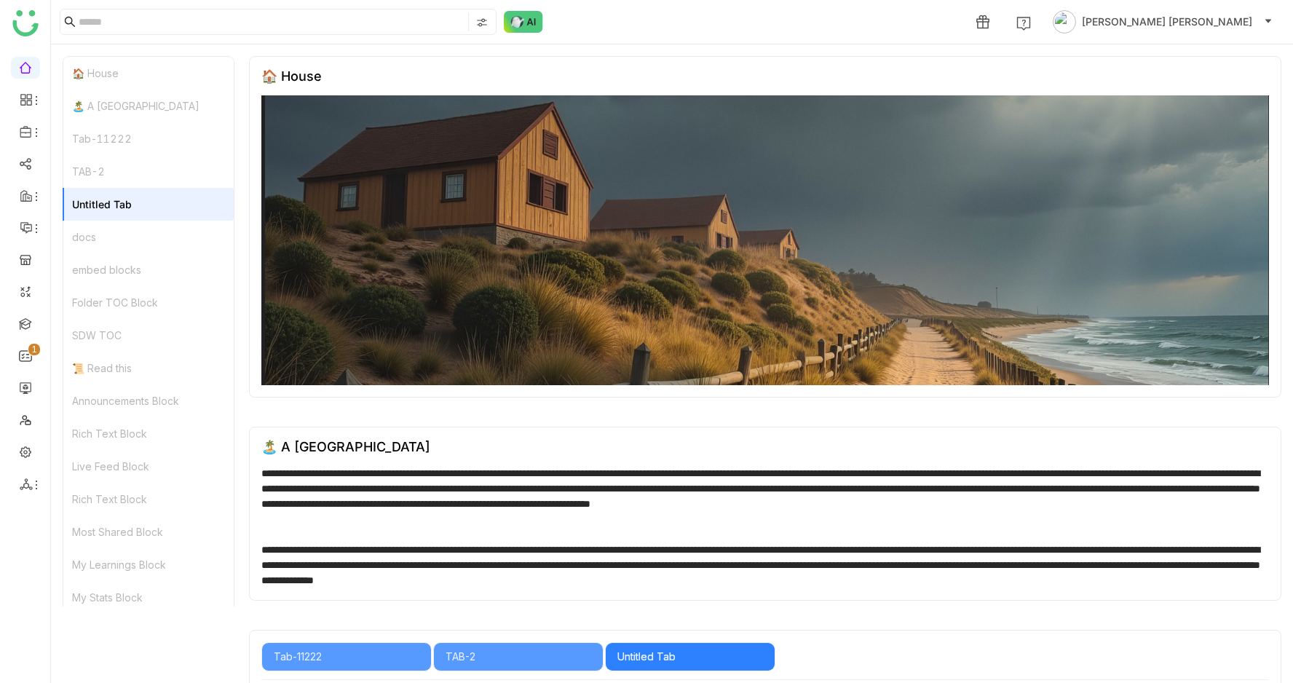
click at [98, 156] on div "TAB-2" at bounding box center [148, 171] width 170 height 33
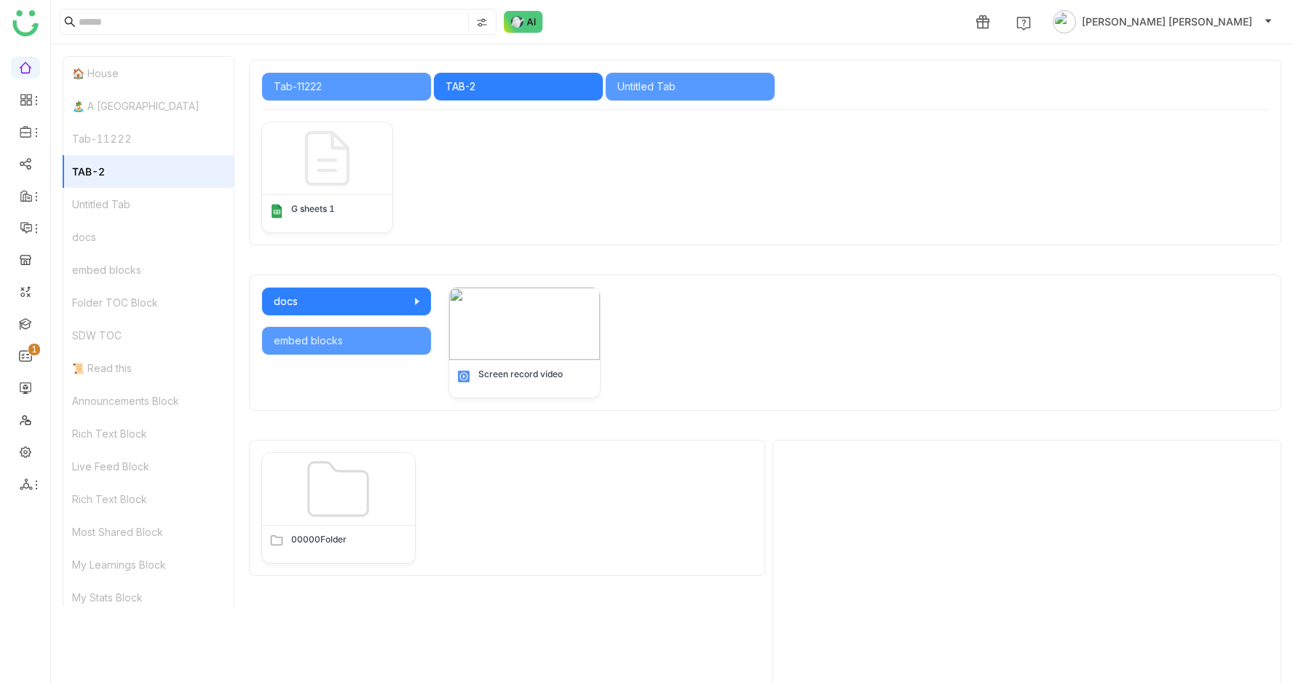
scroll to position [571, 0]
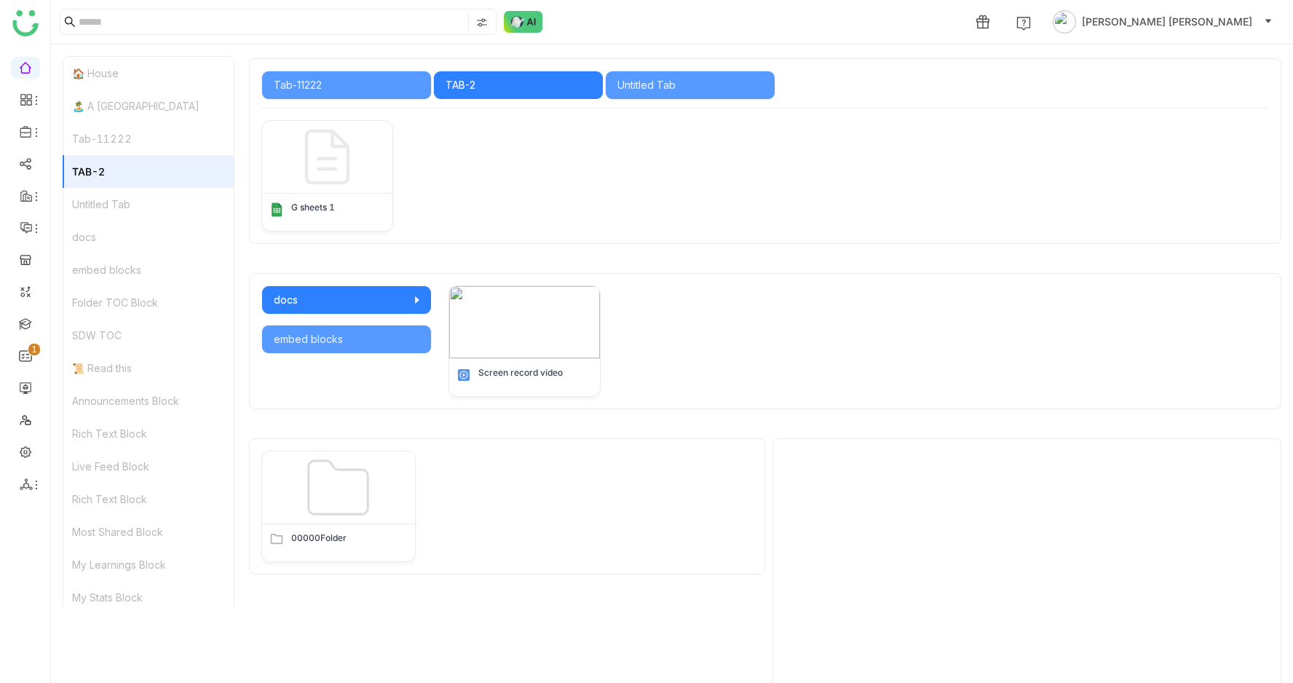
click at [100, 130] on div "Tab-11222" at bounding box center [148, 138] width 170 height 33
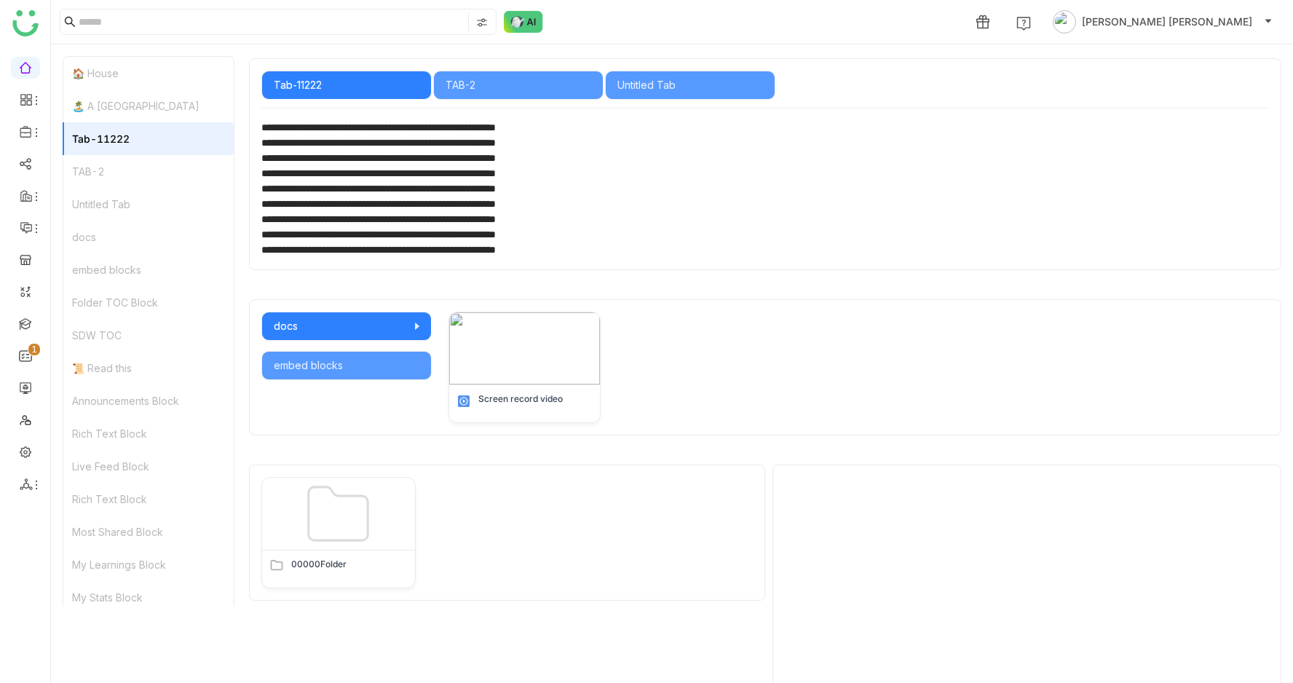
click at [113, 223] on div "docs" at bounding box center [148, 237] width 170 height 33
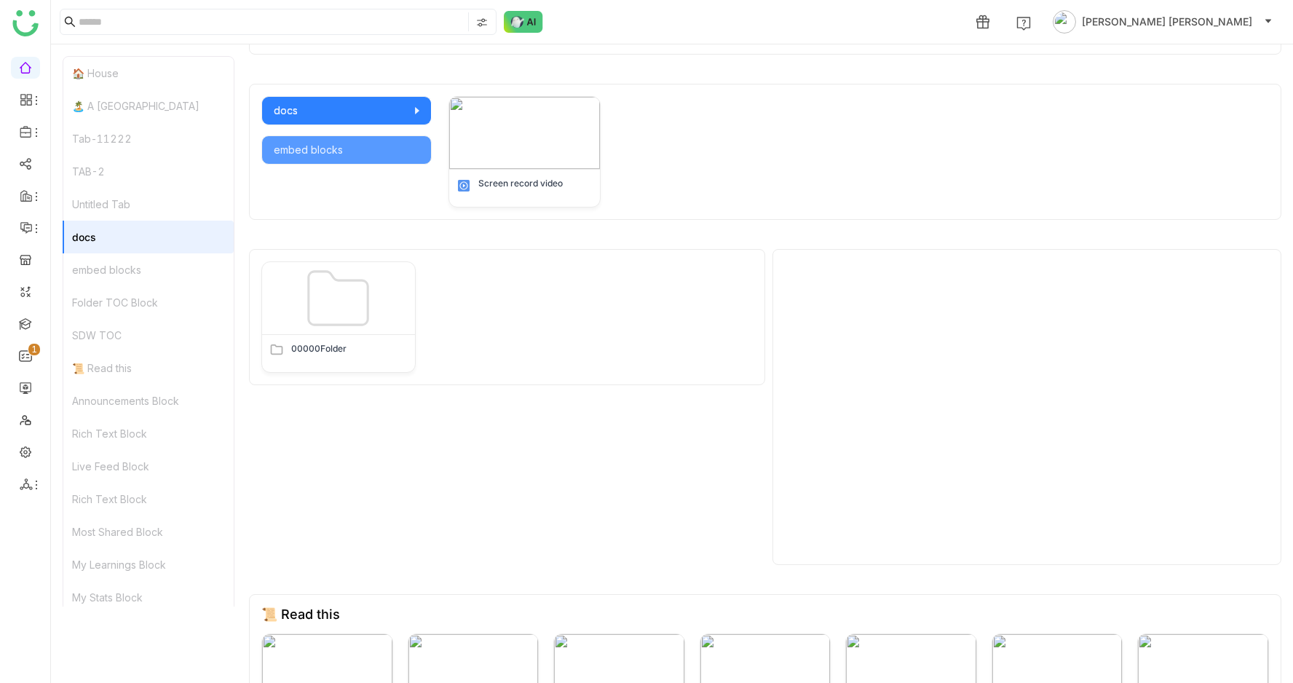
scroll to position [812, 0]
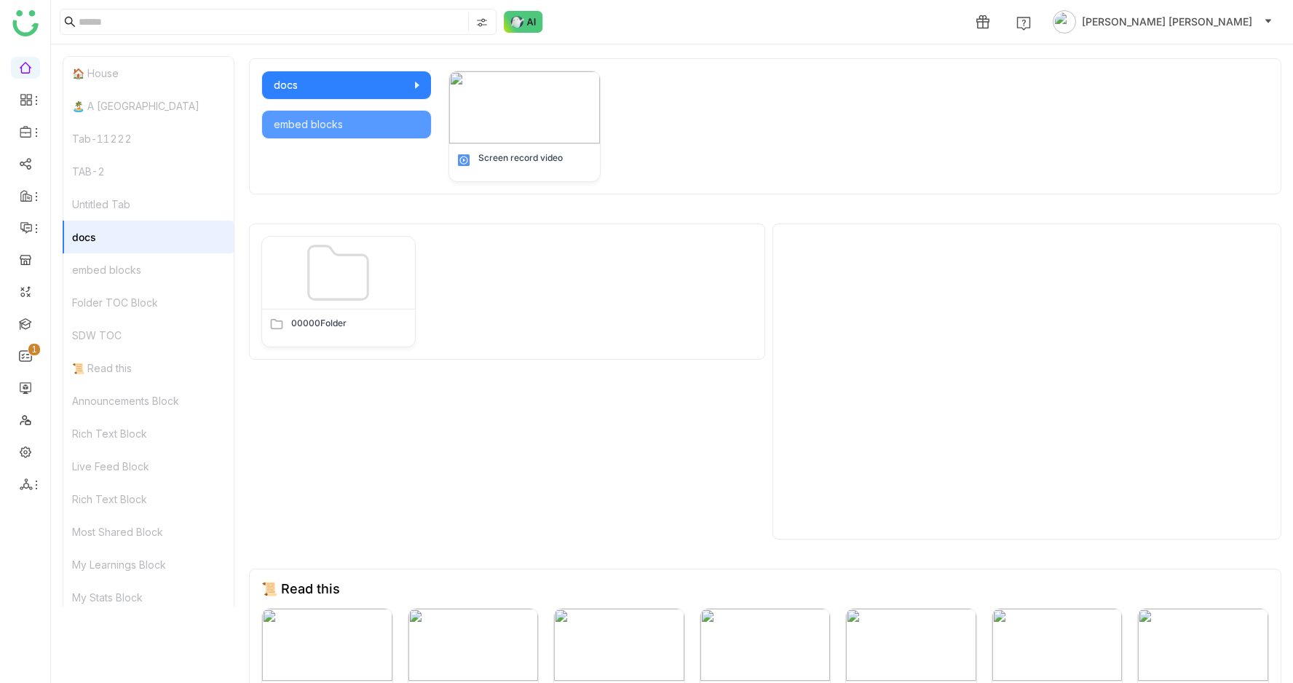
click at [102, 267] on div "embed blocks" at bounding box center [148, 269] width 170 height 33
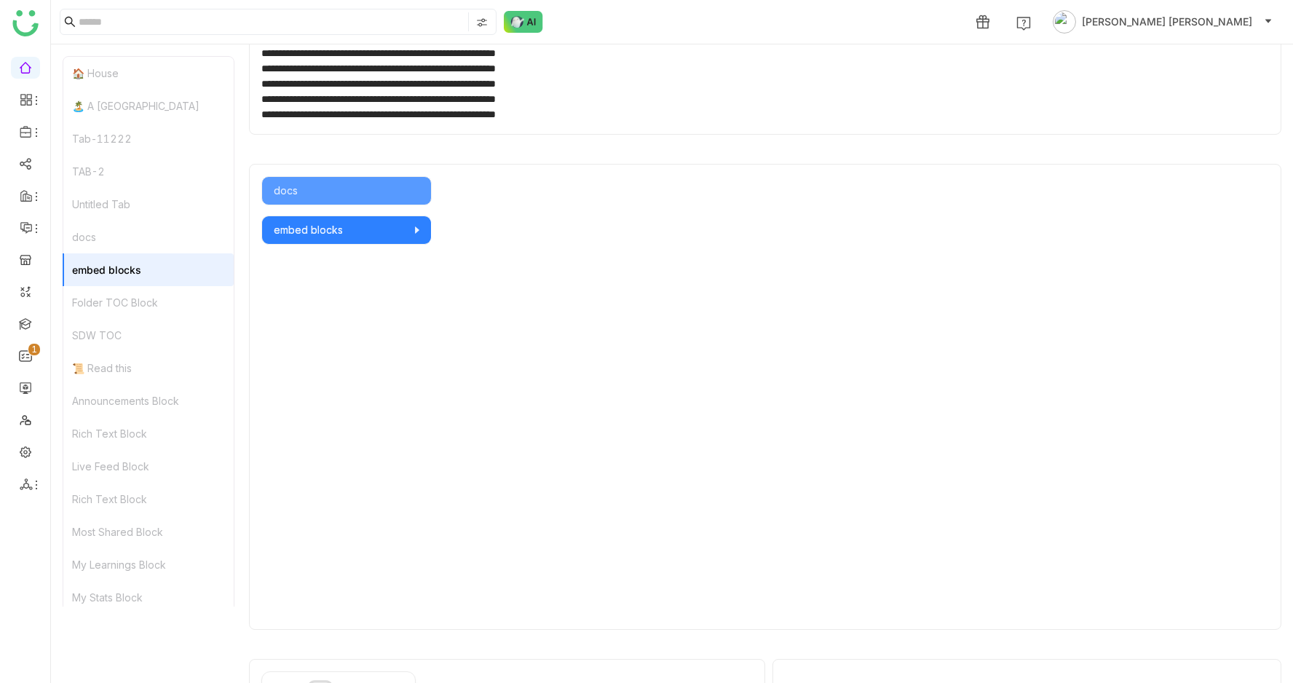
scroll to position [705, 0]
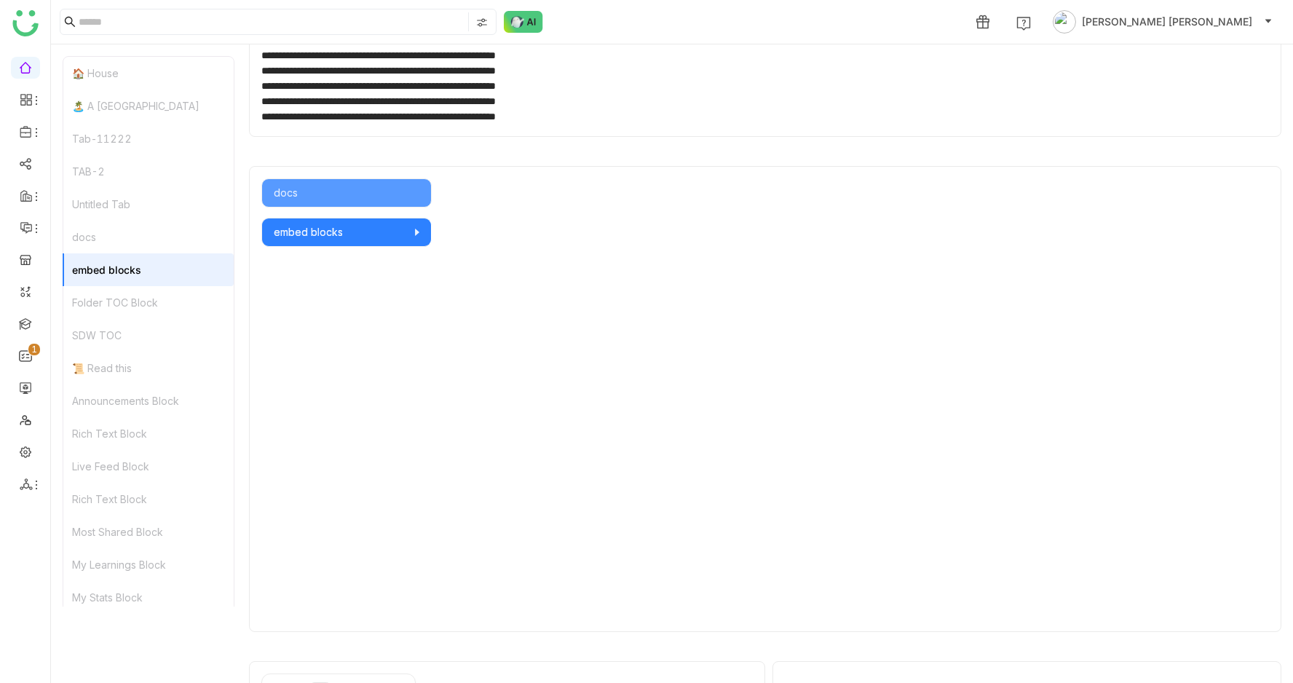
click at [83, 331] on div "SDW TOC" at bounding box center [148, 335] width 170 height 33
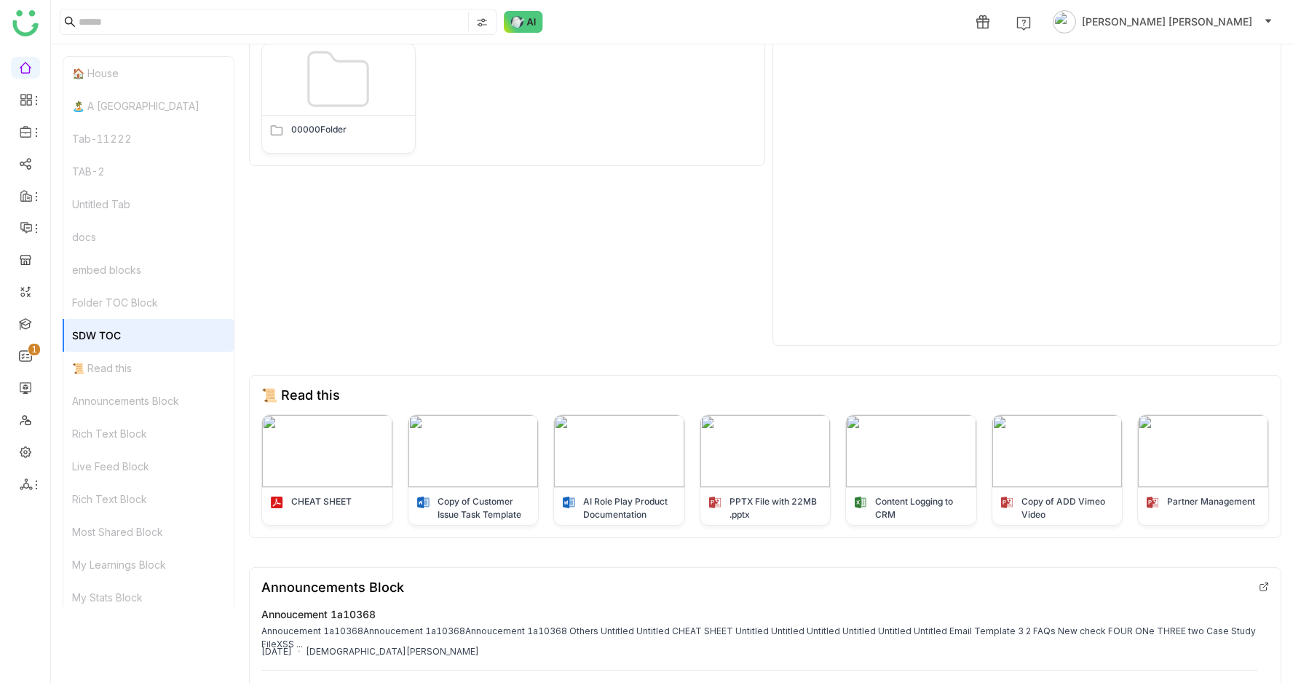
scroll to position [1337, 0]
click at [113, 290] on div "Folder TOC Block" at bounding box center [148, 302] width 170 height 33
click at [140, 402] on div "Announcements Block" at bounding box center [148, 400] width 170 height 33
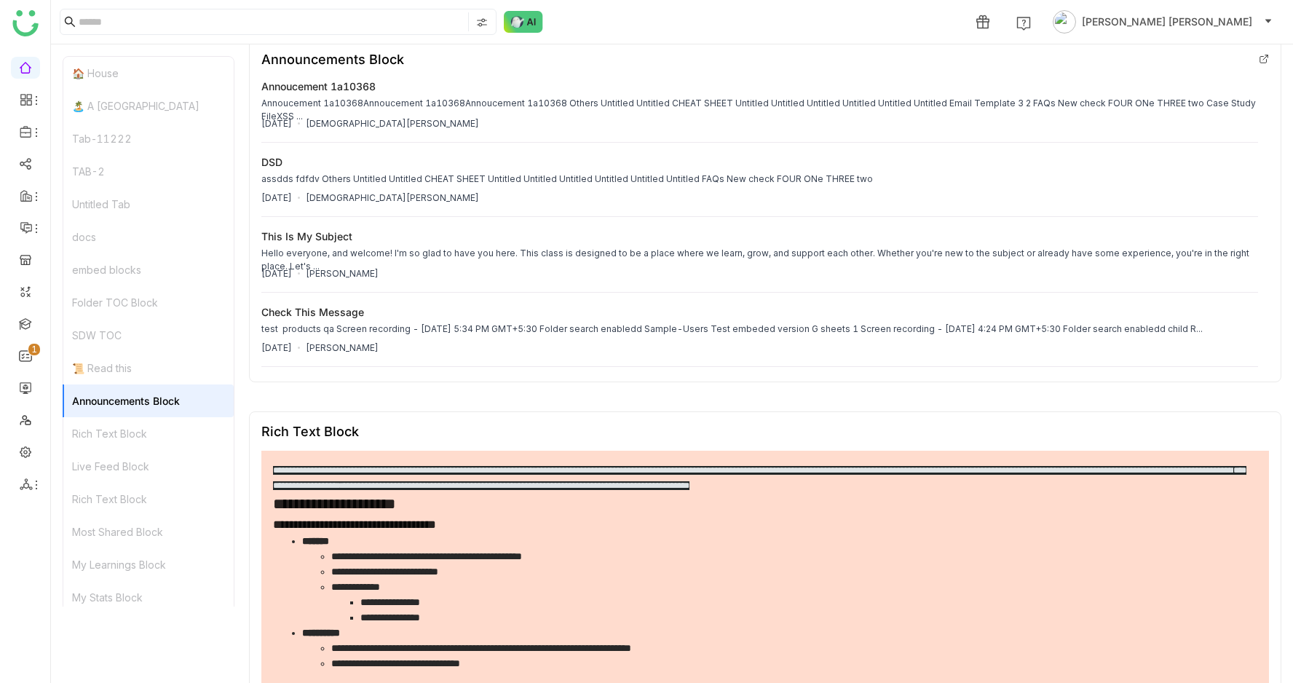
click at [167, 434] on div "Rich Text Block" at bounding box center [148, 433] width 170 height 33
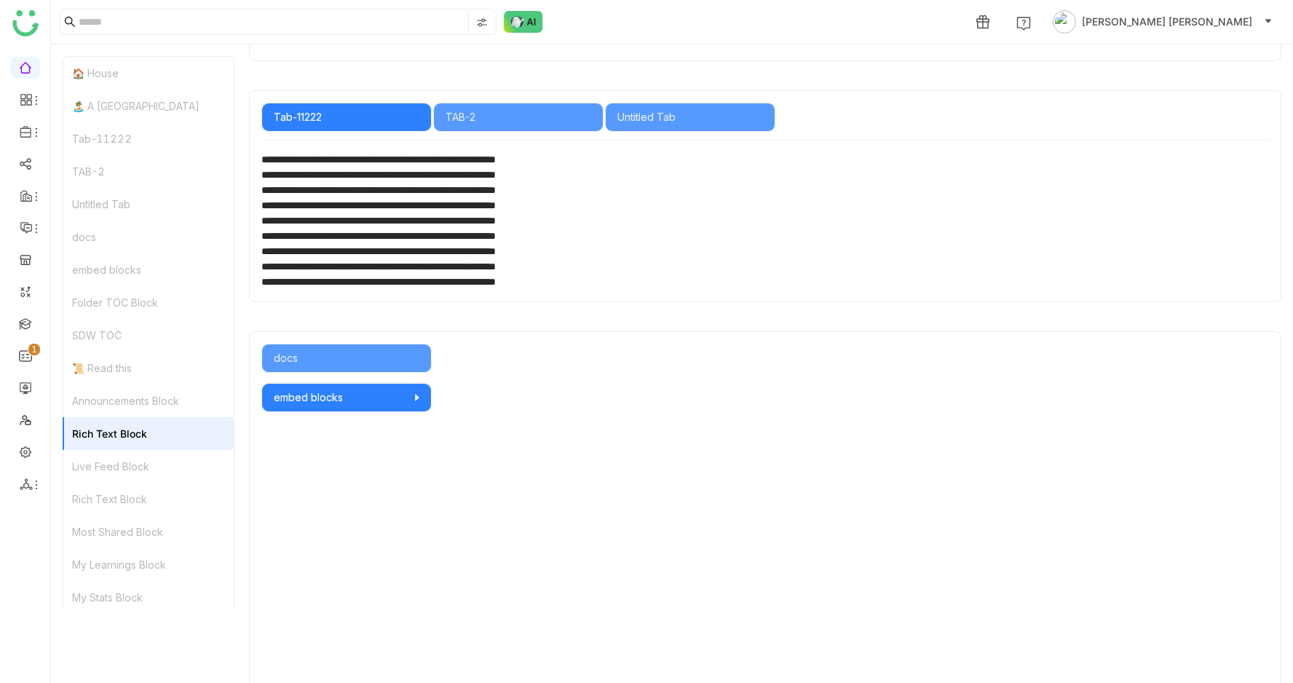
scroll to position [375, 0]
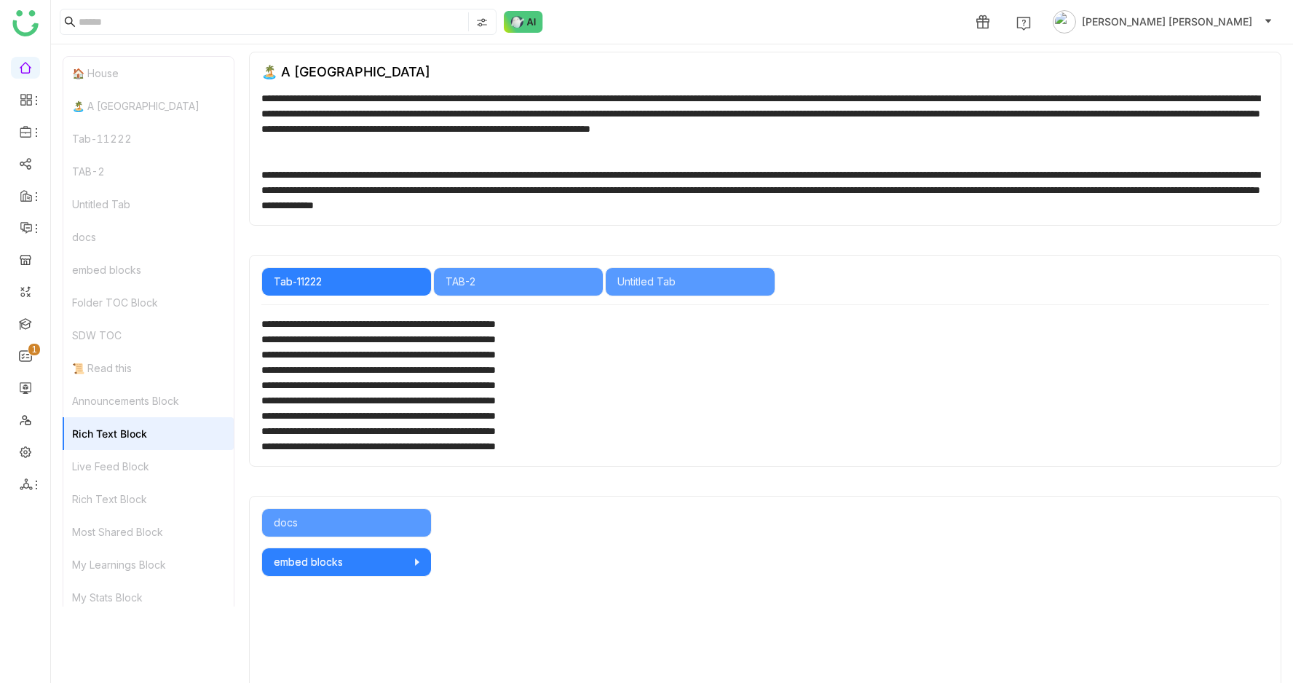
click at [515, 293] on div "TAB-2" at bounding box center [518, 281] width 170 height 29
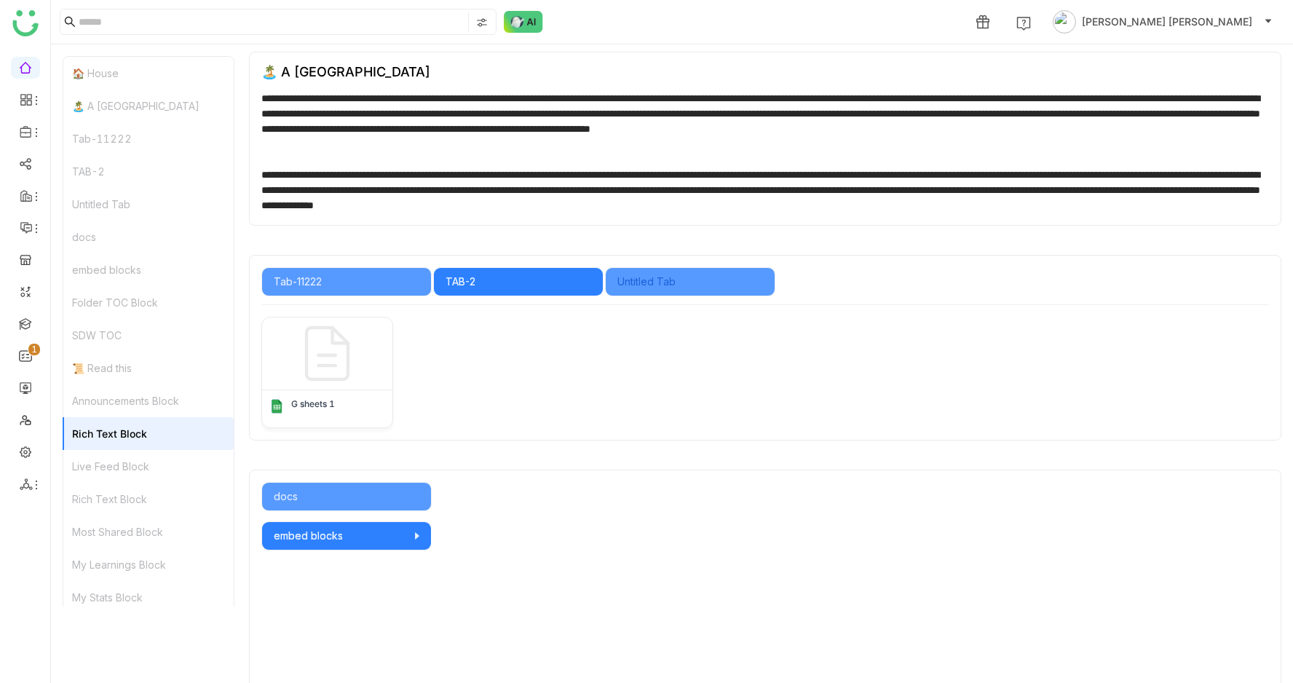
click at [710, 287] on div "Untitled Tab" at bounding box center [690, 282] width 146 height 16
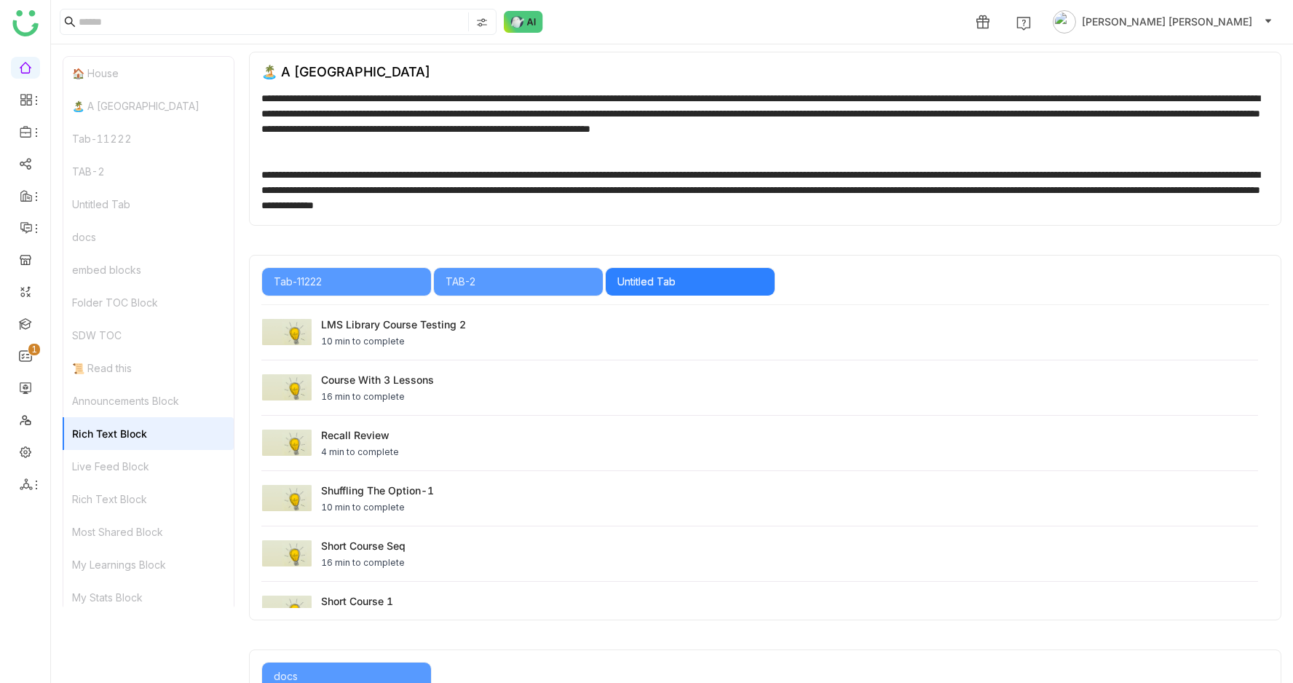
click at [122, 202] on div "Untitled Tab" at bounding box center [148, 204] width 170 height 33
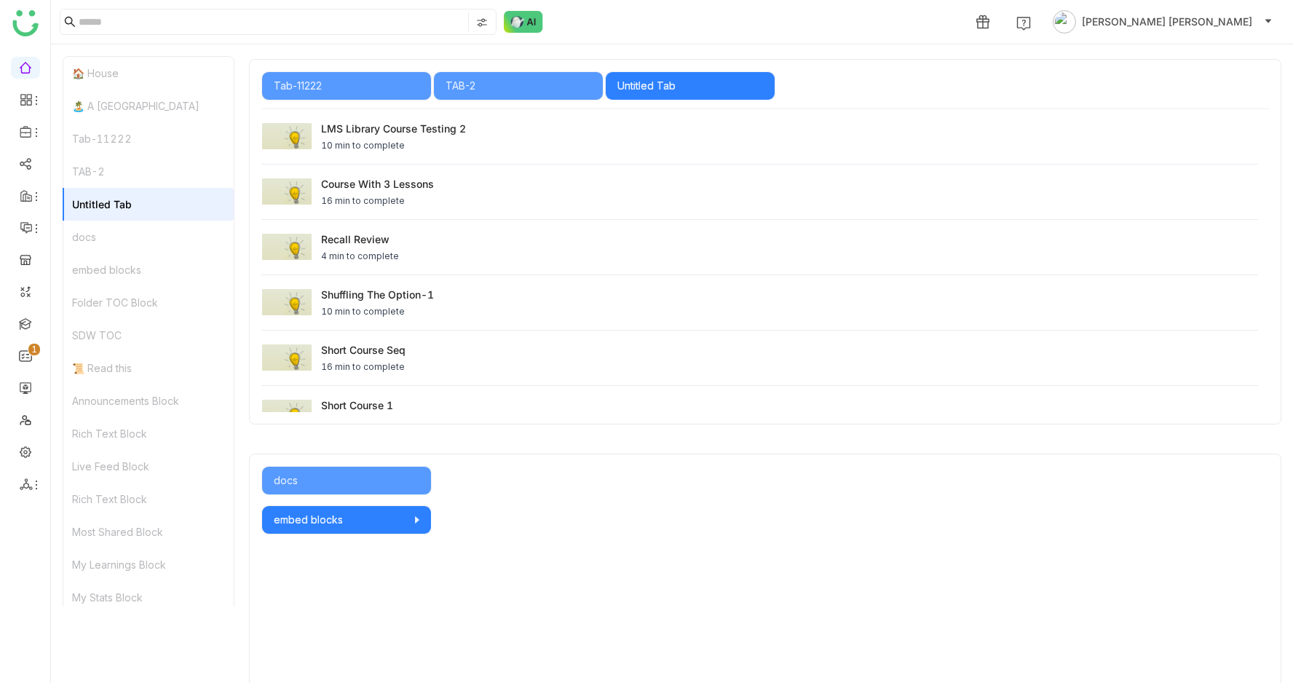
scroll to position [571, 0]
click at [91, 174] on div "TAB-2" at bounding box center [148, 171] width 170 height 33
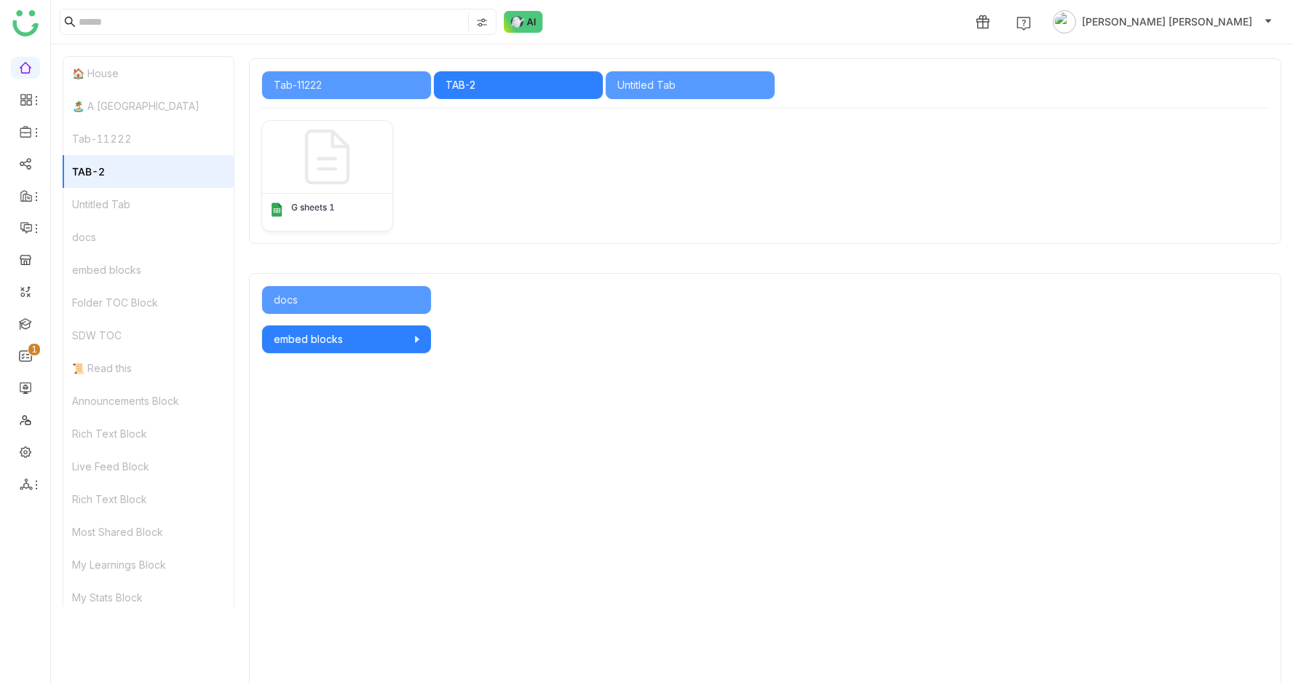
click at [98, 145] on div "Tab-11222" at bounding box center [148, 138] width 170 height 33
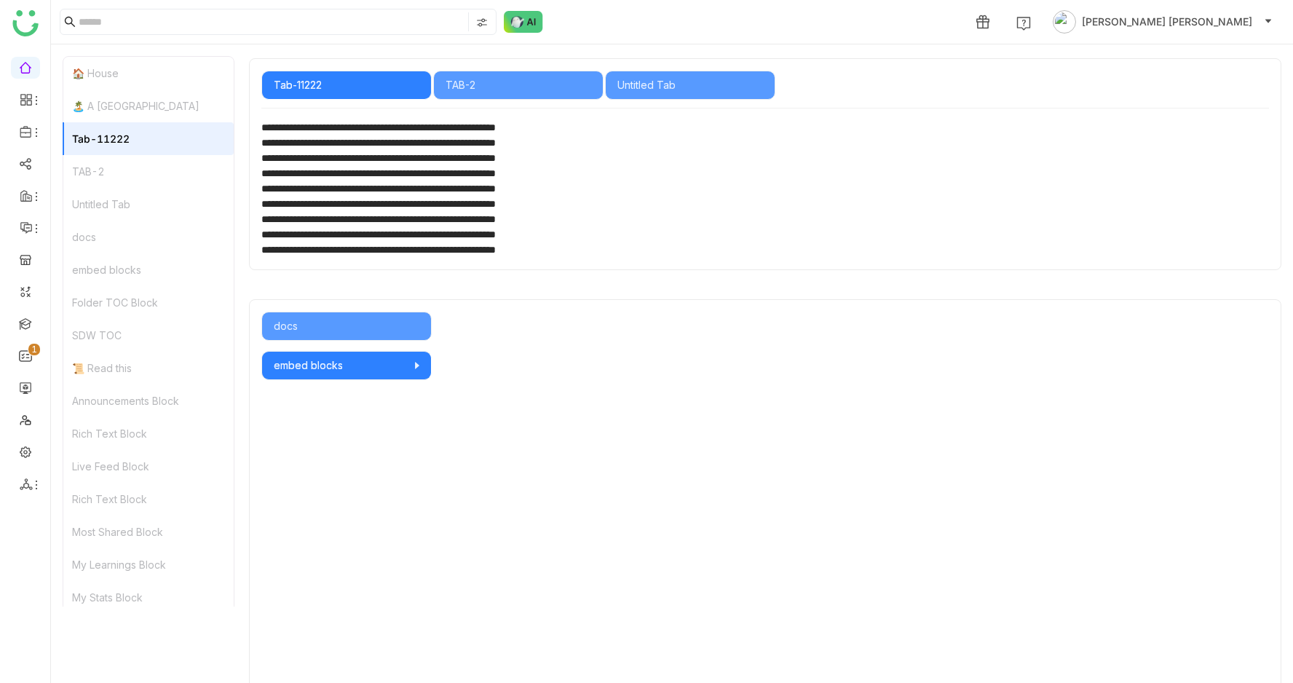
click at [396, 337] on div "docs" at bounding box center [346, 326] width 170 height 29
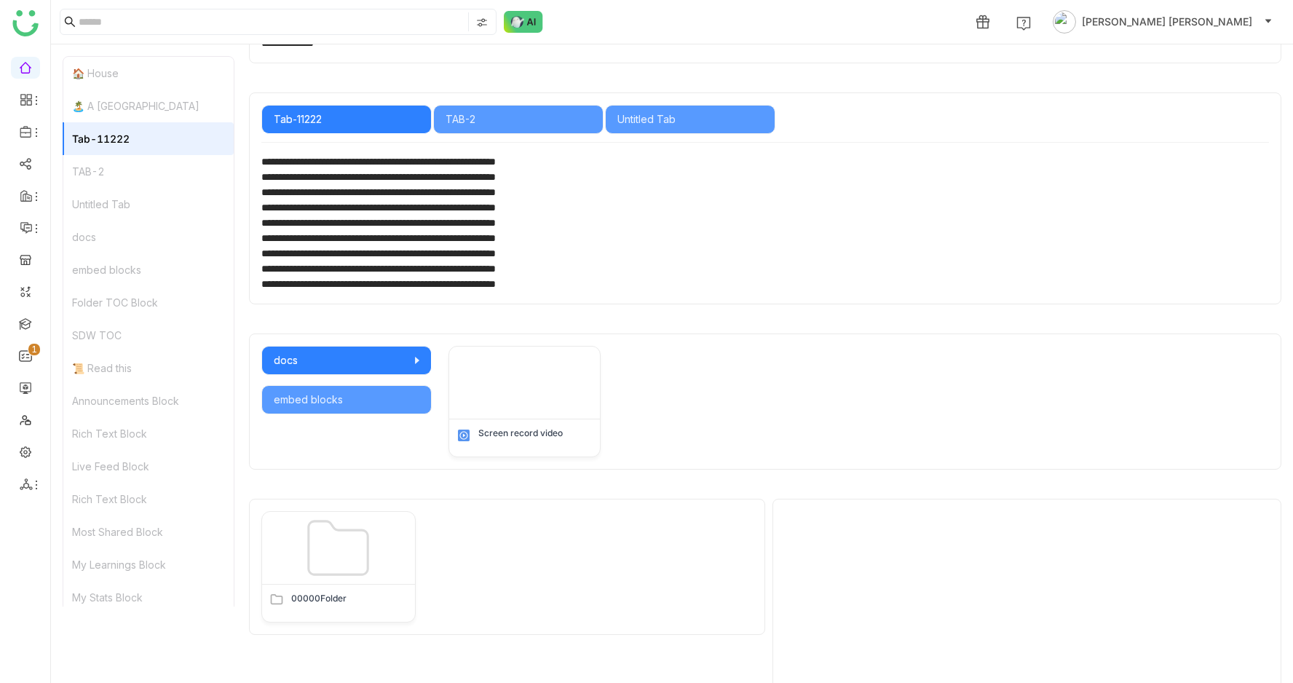
scroll to position [529, 0]
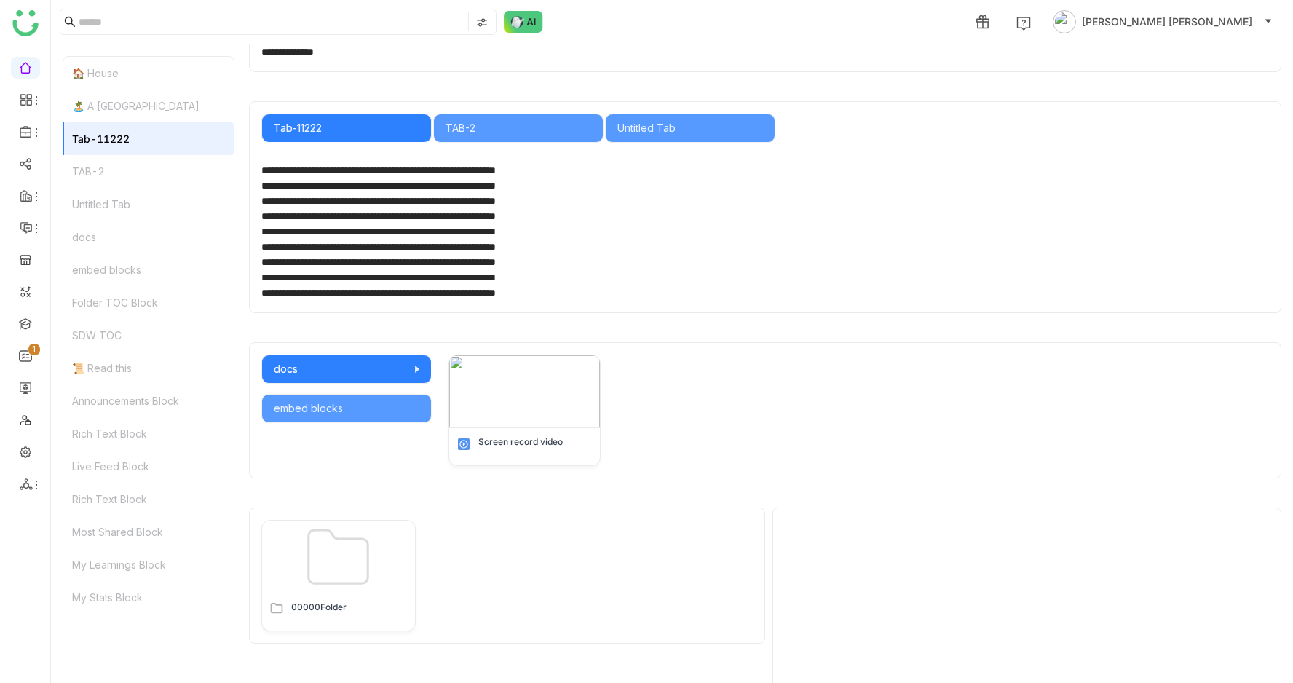
click at [529, 116] on div "TAB-2" at bounding box center [518, 128] width 170 height 29
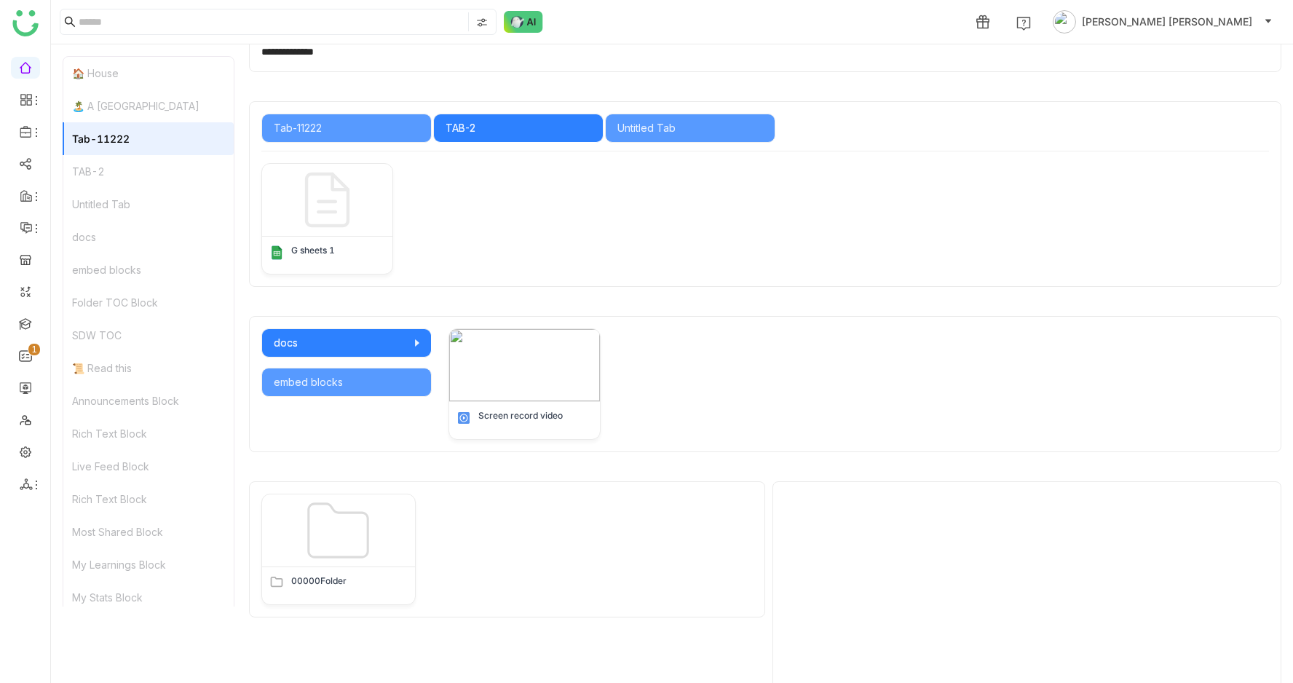
click at [751, 120] on div "Untitled Tab" at bounding box center [690, 128] width 170 height 29
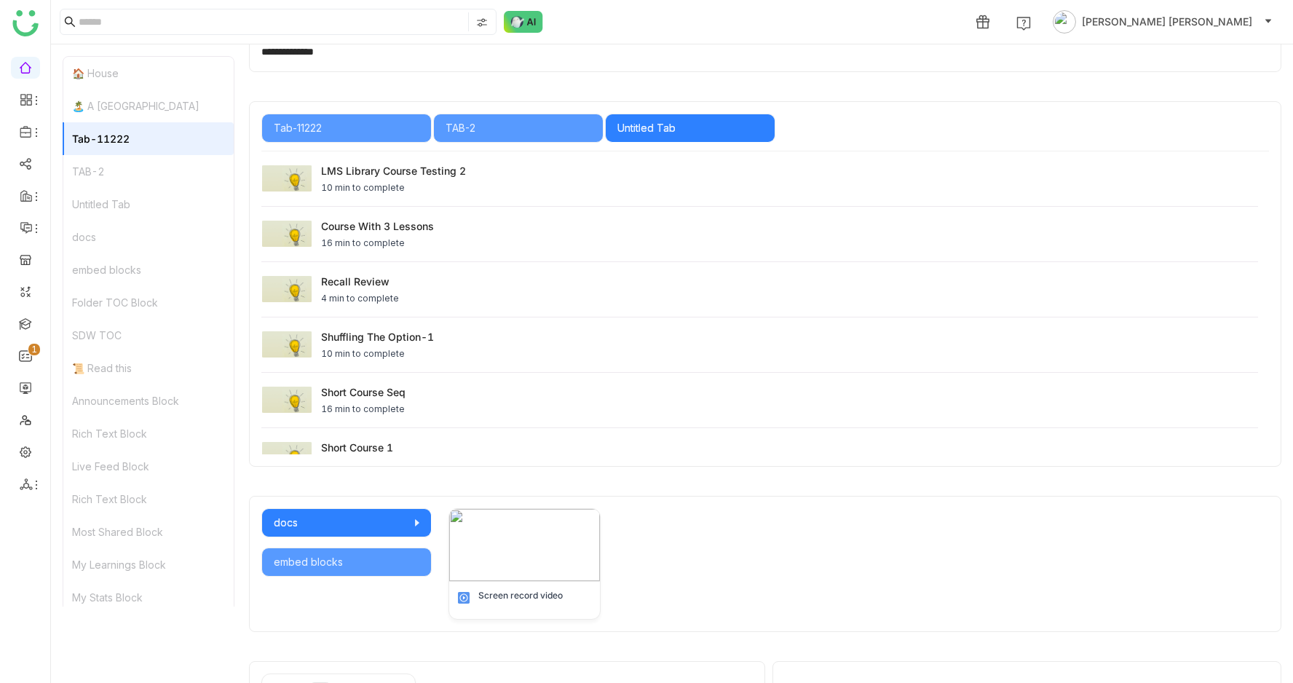
click at [155, 165] on div "TAB-2" at bounding box center [148, 171] width 170 height 33
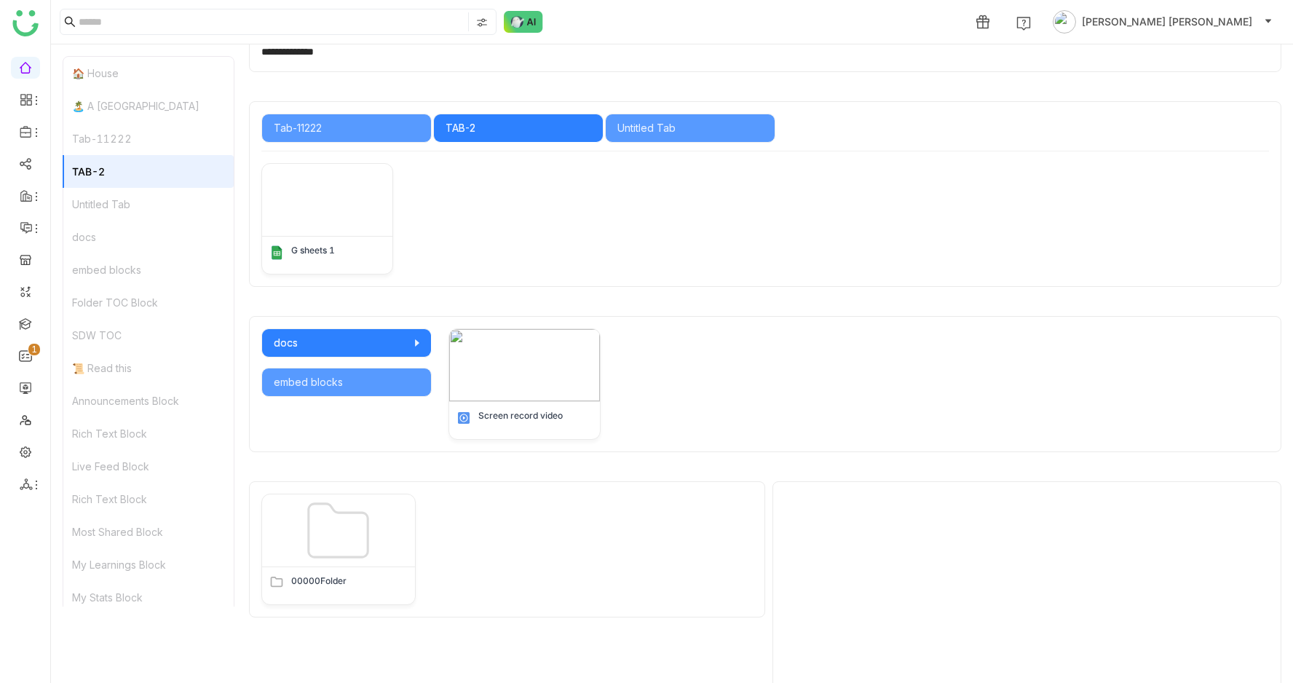
scroll to position [571, 0]
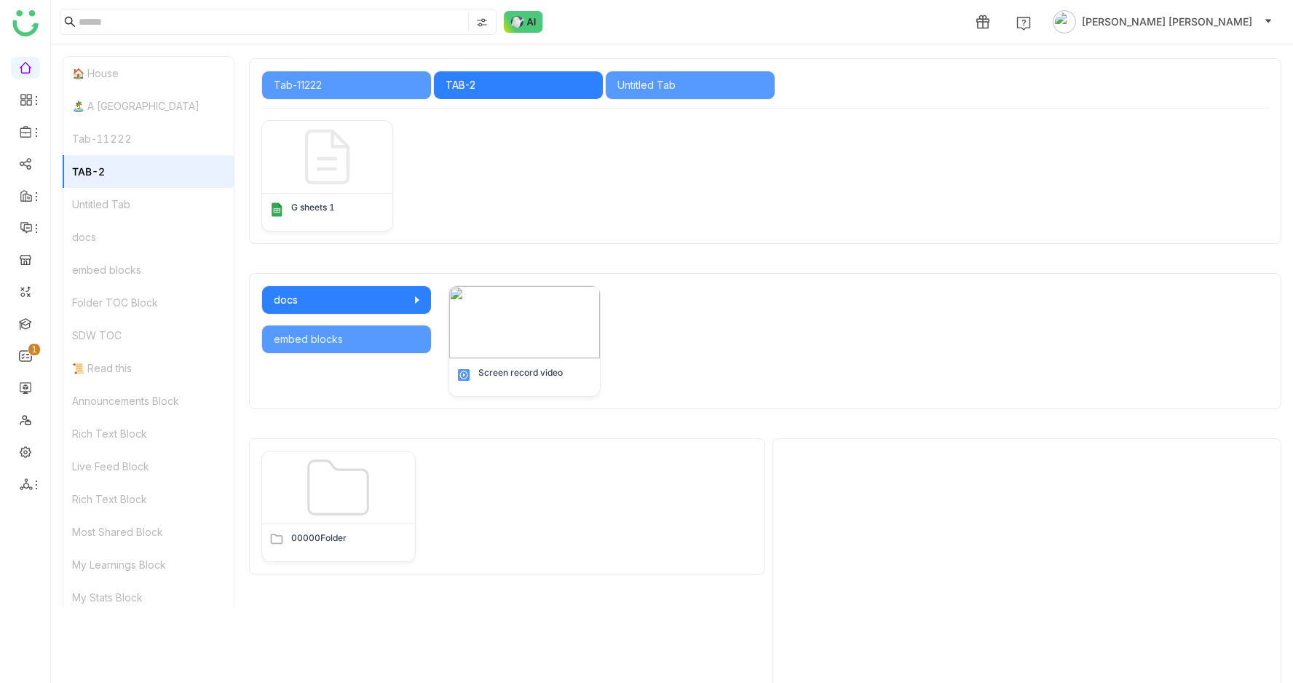
click at [142, 181] on div "TAB-2" at bounding box center [148, 171] width 170 height 33
click at [140, 205] on div "Untitled Tab" at bounding box center [148, 204] width 170 height 33
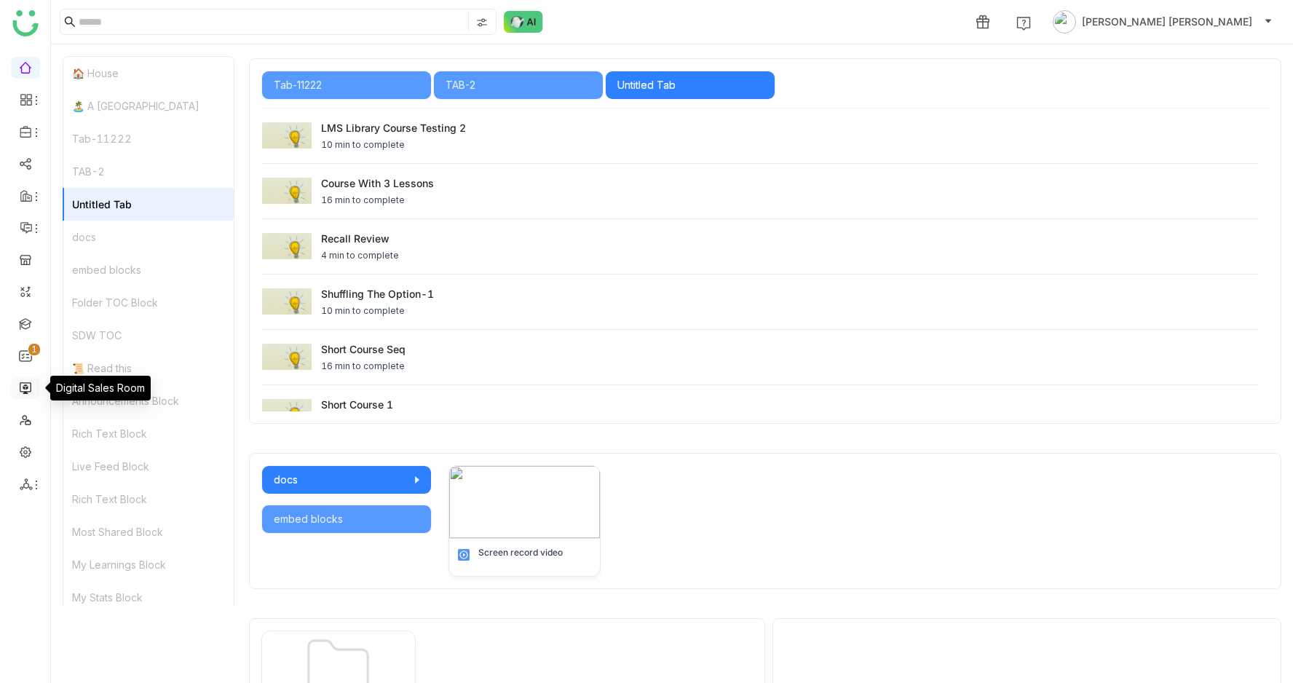
click at [30, 383] on link at bounding box center [25, 387] width 13 height 12
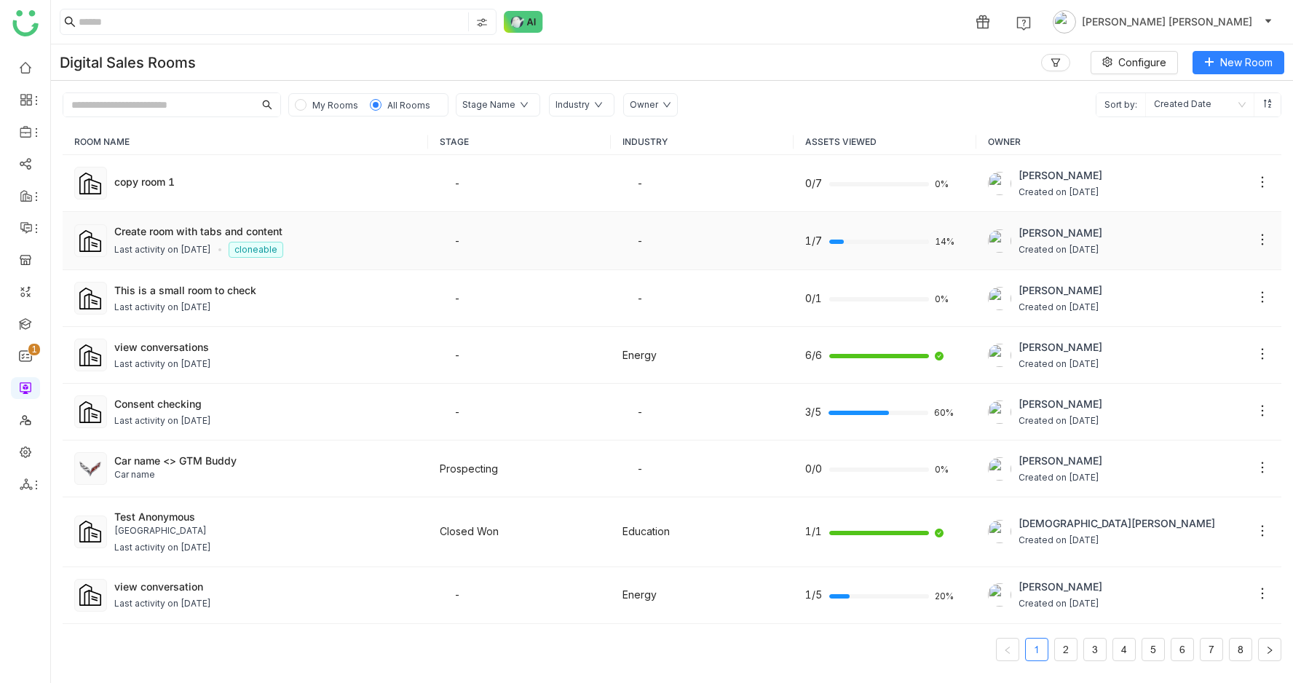
click at [181, 242] on div "Last activity on Aug 20, 2025 cloneable" at bounding box center [265, 250] width 303 height 16
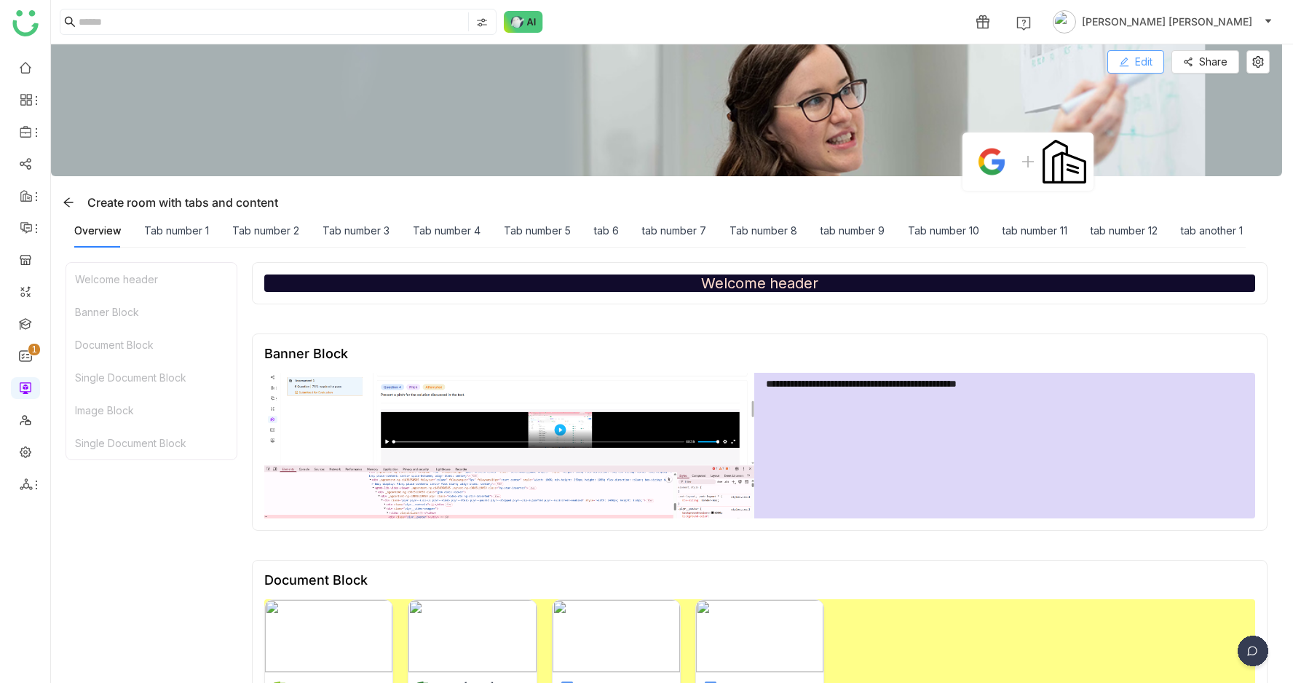
click at [1152, 67] on span "Edit" at bounding box center [1143, 62] width 17 height 16
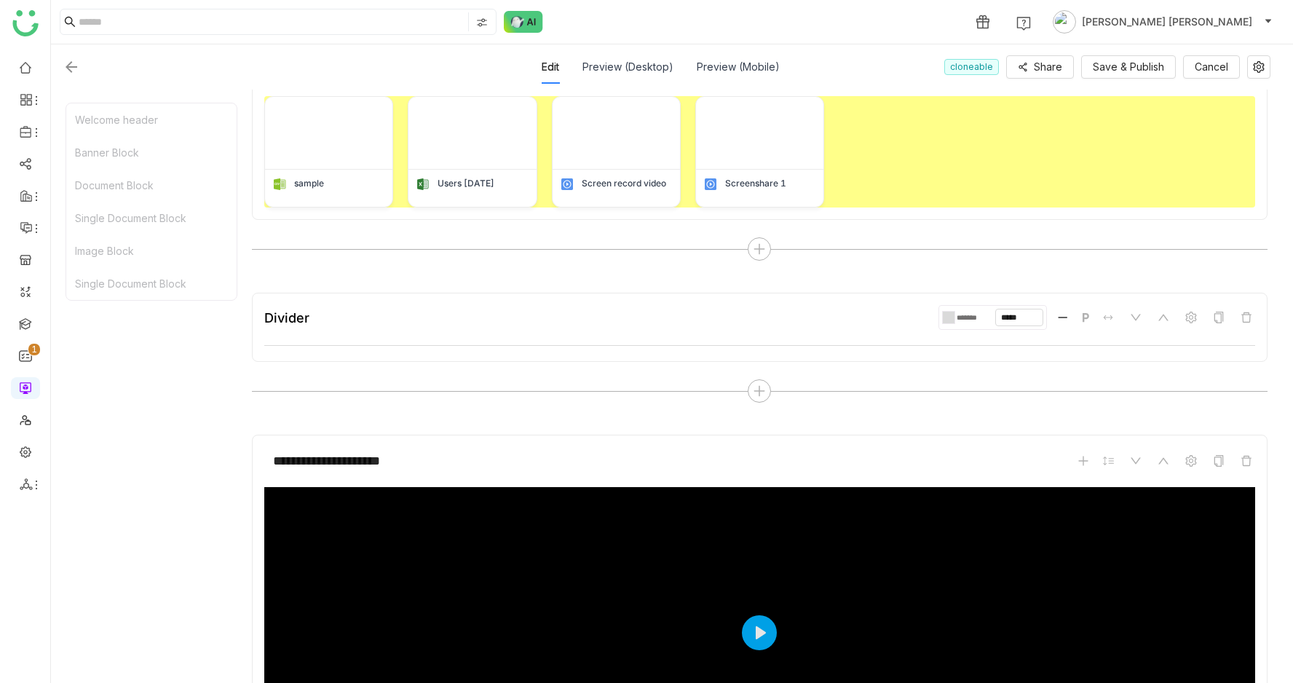
scroll to position [664, 0]
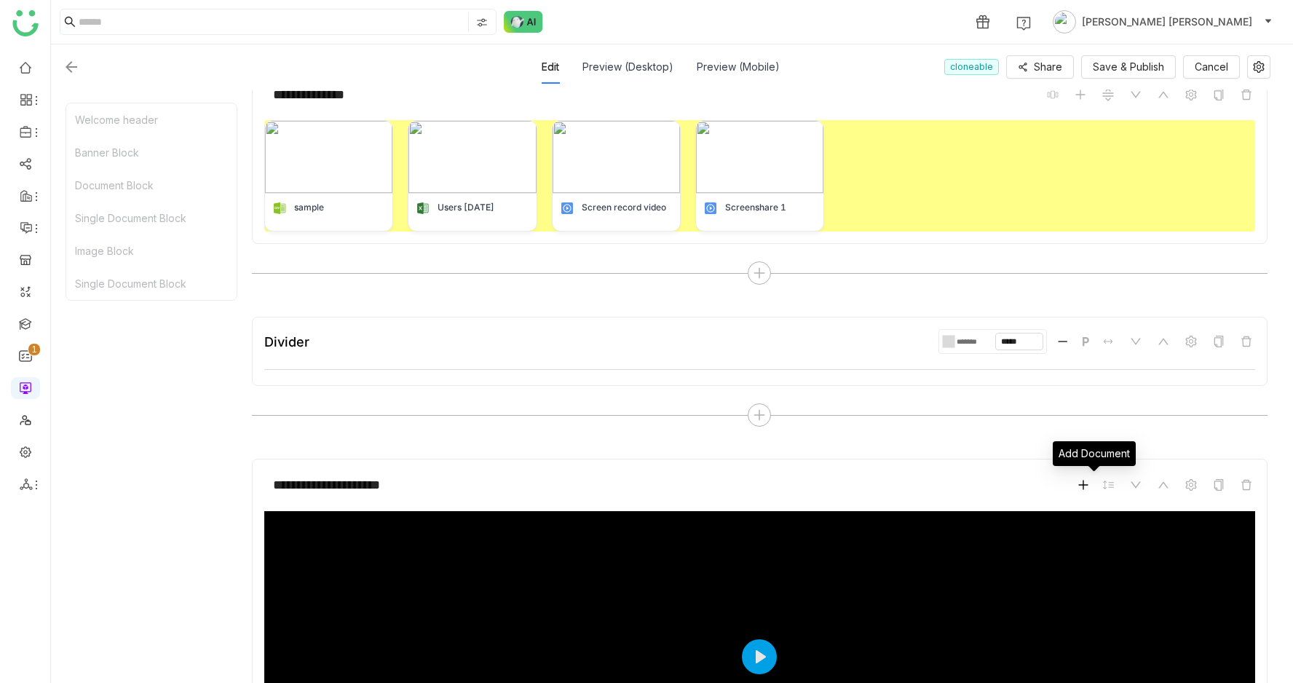
click at [1089, 486] on icon at bounding box center [1083, 485] width 12 height 12
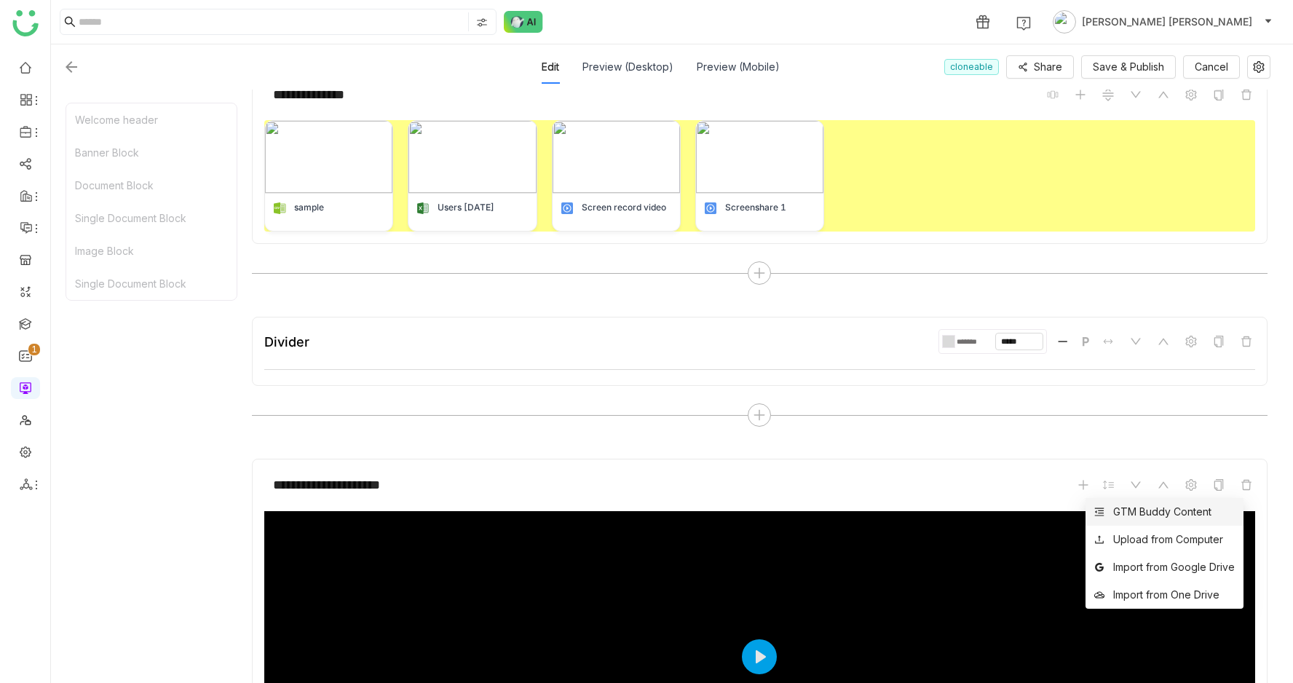
click at [1125, 510] on div "GTM Buddy Content" at bounding box center [1162, 512] width 98 height 16
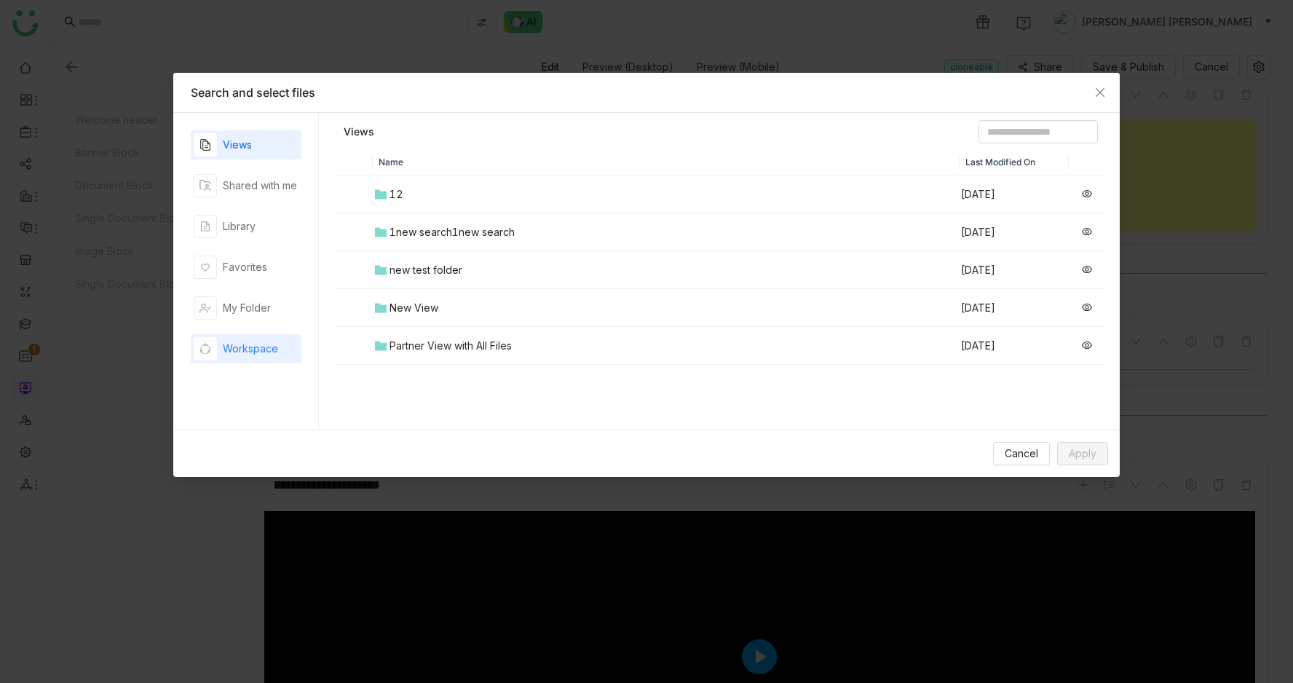
click at [258, 345] on div "Workspace" at bounding box center [250, 349] width 55 height 16
